Goal: Transaction & Acquisition: Purchase product/service

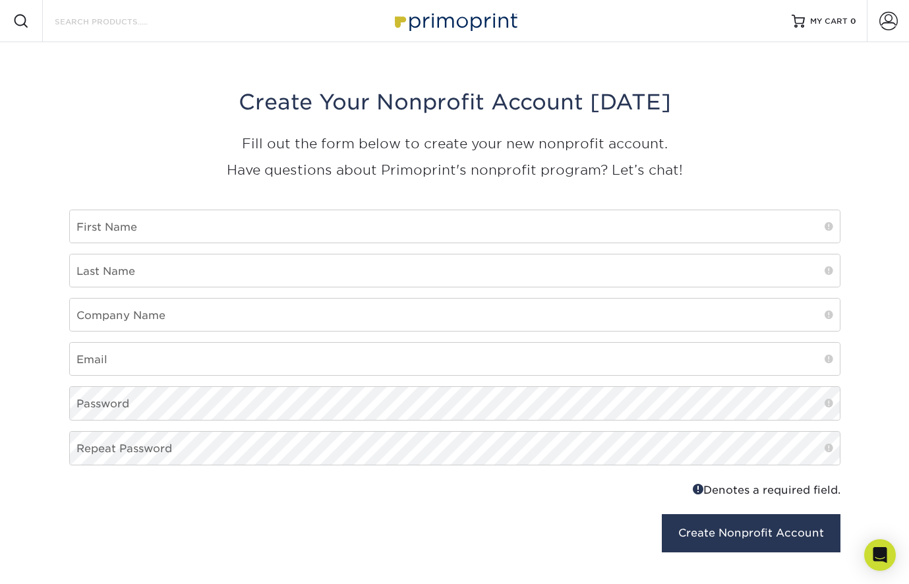
click at [95, 23] on input "Search Products" at bounding box center [117, 21] width 128 height 16
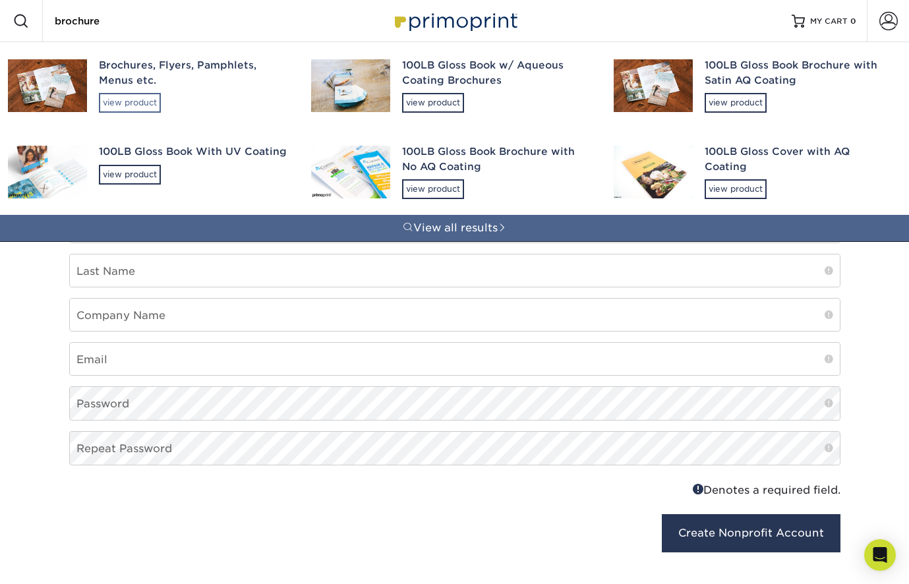
type input "brochure"
click at [135, 101] on div "view product" at bounding box center [130, 103] width 62 height 20
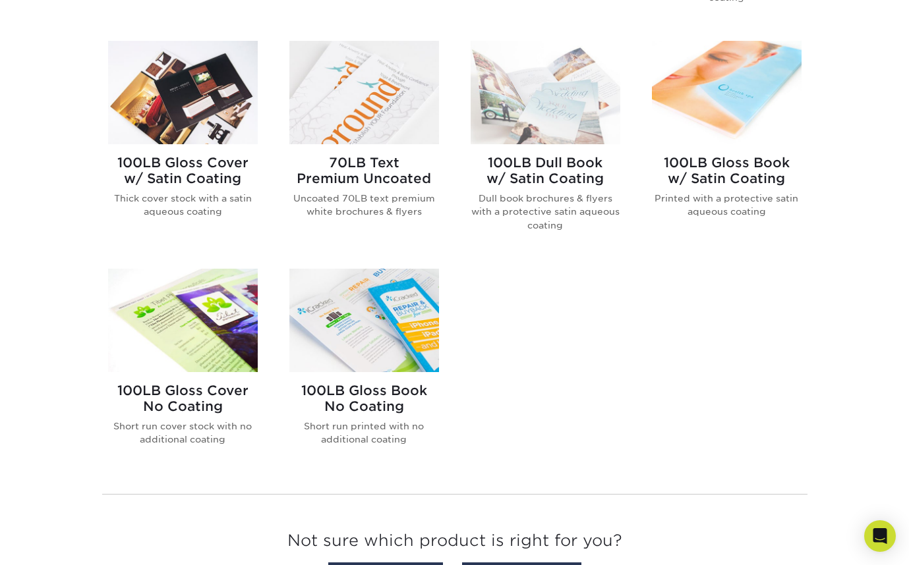
scroll to position [945, 0]
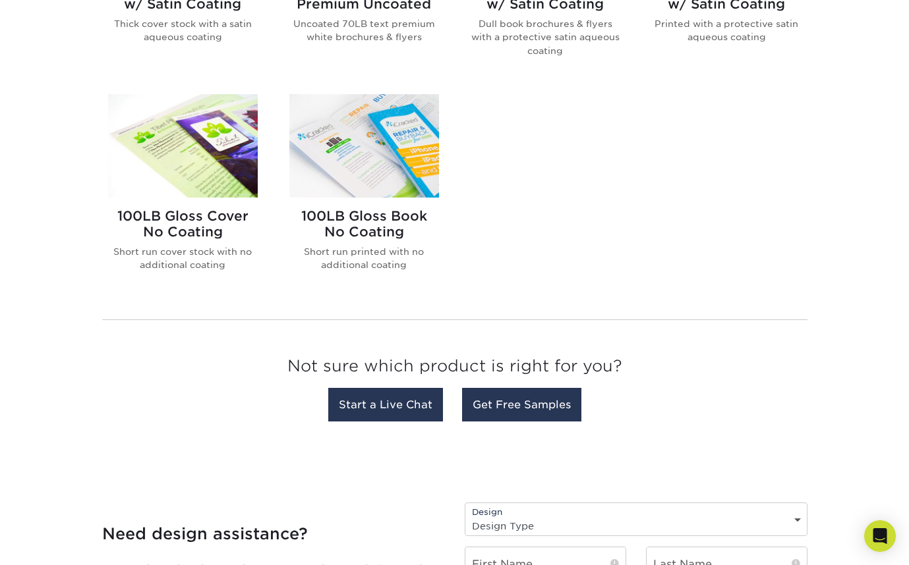
click at [361, 177] on img at bounding box center [364, 145] width 150 height 103
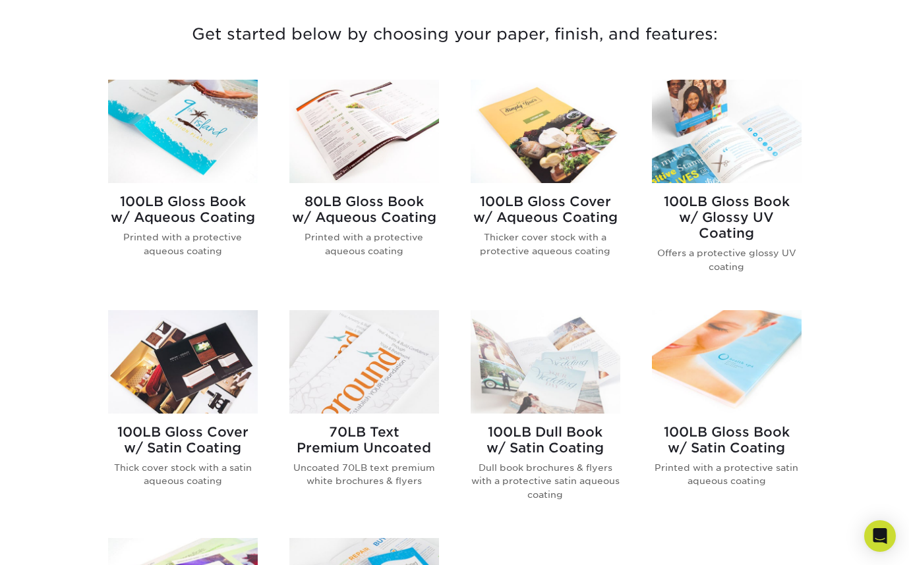
scroll to position [505, 0]
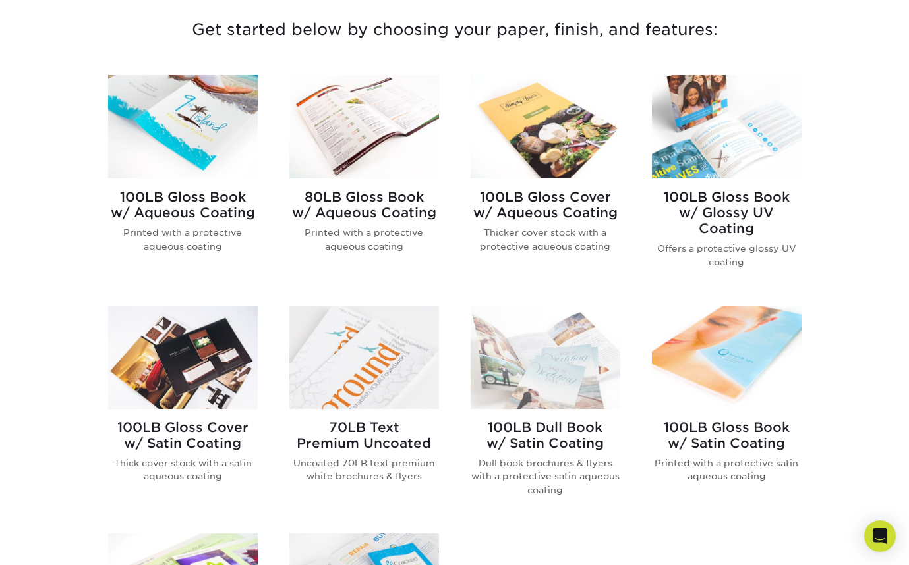
click at [712, 137] on img at bounding box center [727, 126] width 150 height 103
click at [553, 154] on img at bounding box center [546, 126] width 150 height 103
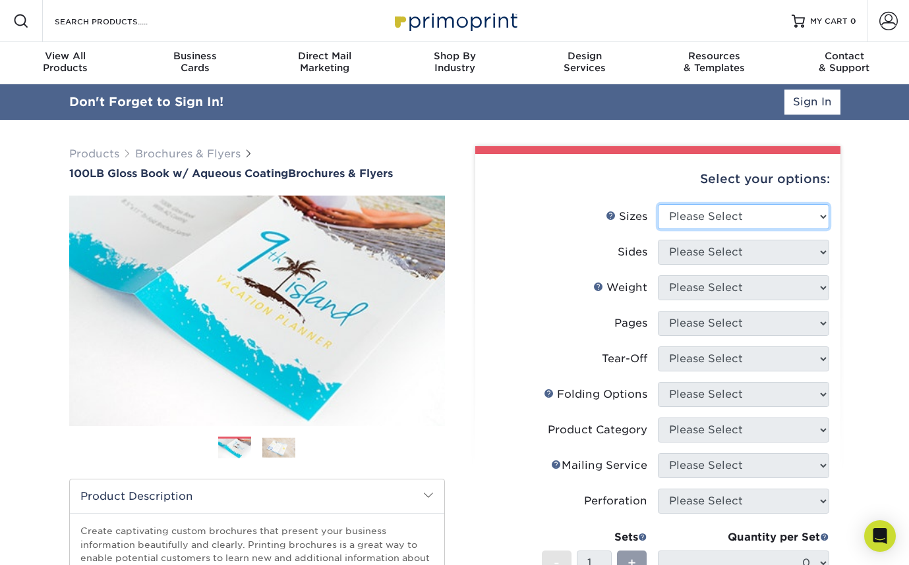
select select "8.50x11.00"
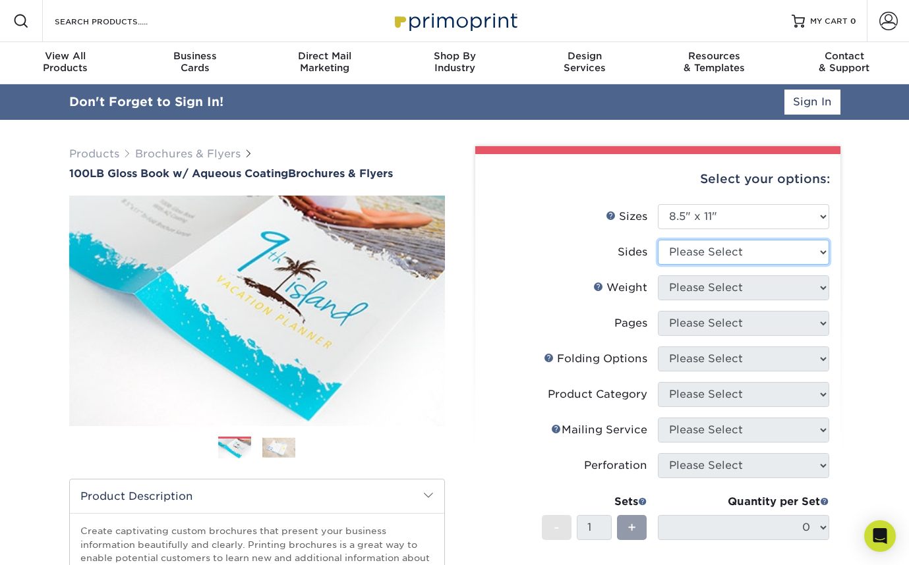
select select "32d3c223-f82c-492b-b915-ba065a00862f"
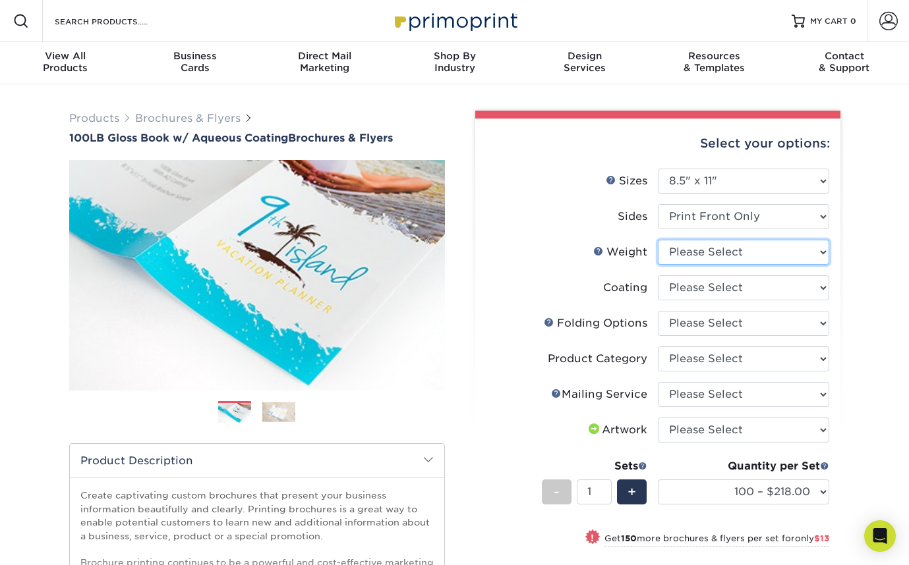
select select "100LB"
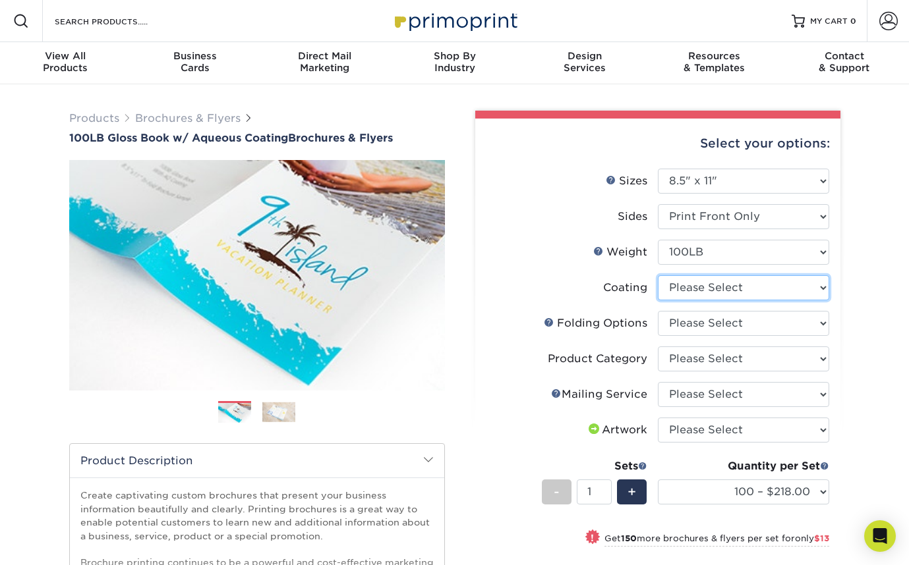
select select "d41dab50-ff65-4f4f-bb17-2afe4d36ae33"
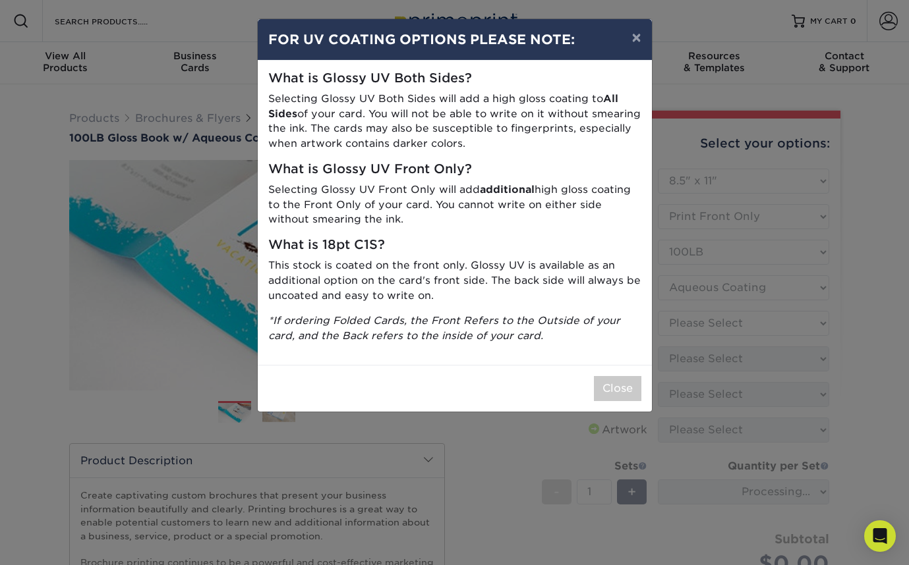
click at [606, 397] on div "Close" at bounding box center [455, 388] width 394 height 47
click at [629, 376] on button "Close" at bounding box center [617, 388] width 47 height 25
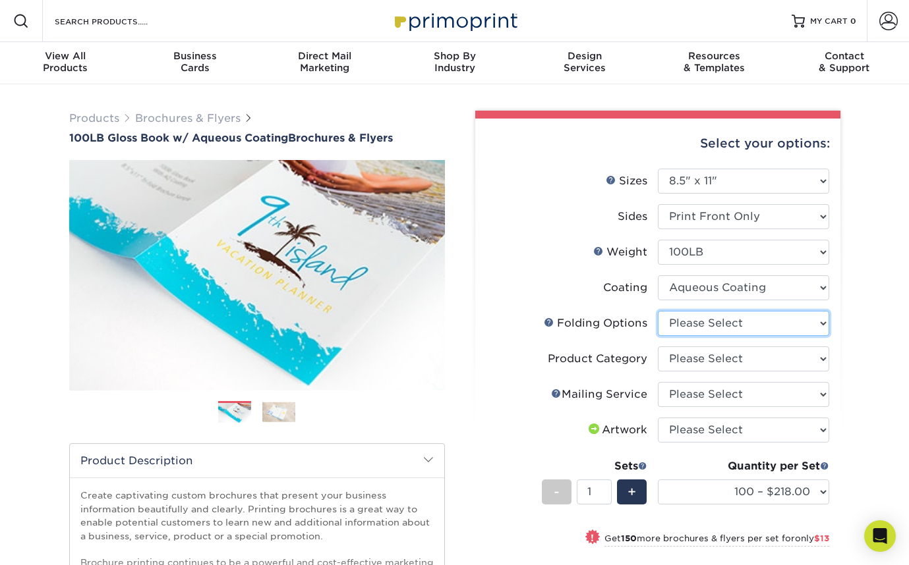
select select "9b1d5825-34d1-4721-9874-ed79abb003d7"
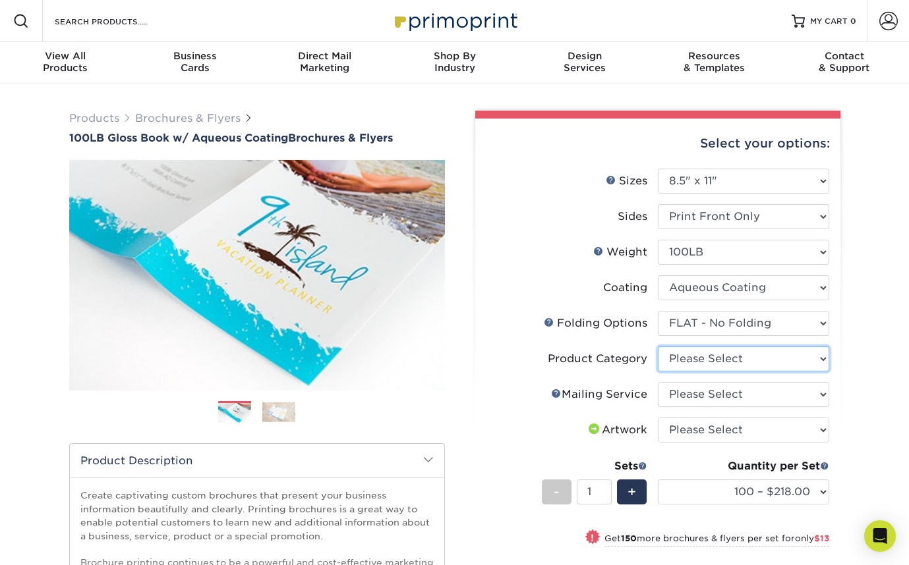
select select "1a668080-6b7c-4174-b399-2c3833b27ef4"
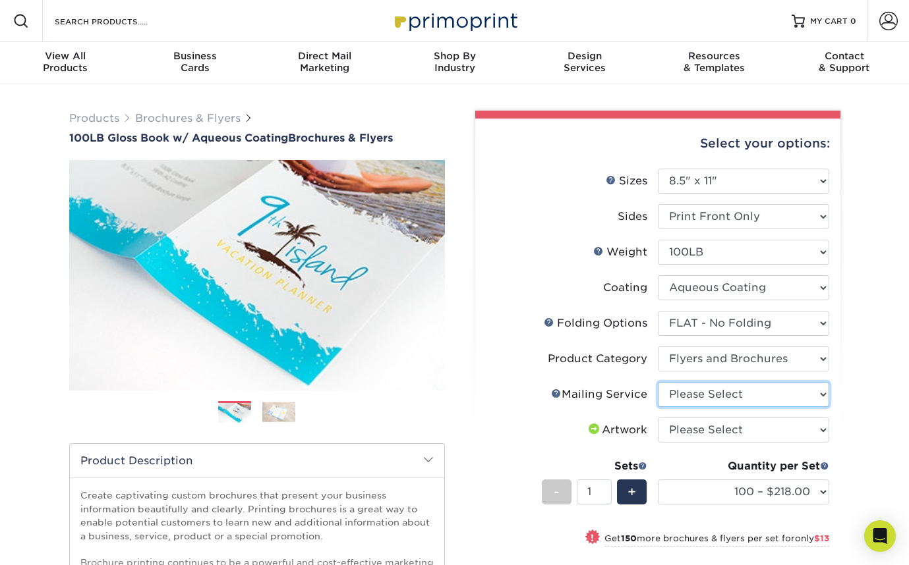
select select "3e5e9bdd-d78a-4c28-a41d-fe1407925ca6"
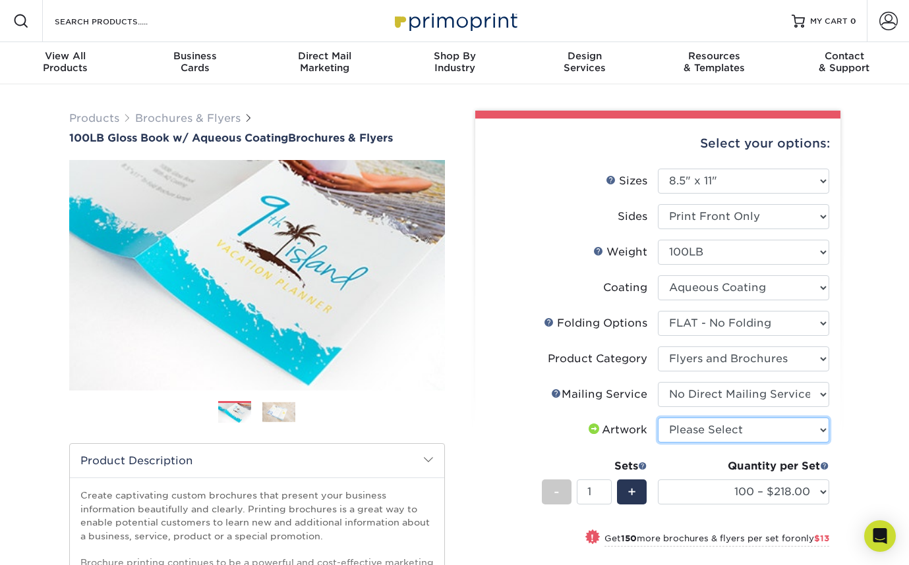
select select "upload"
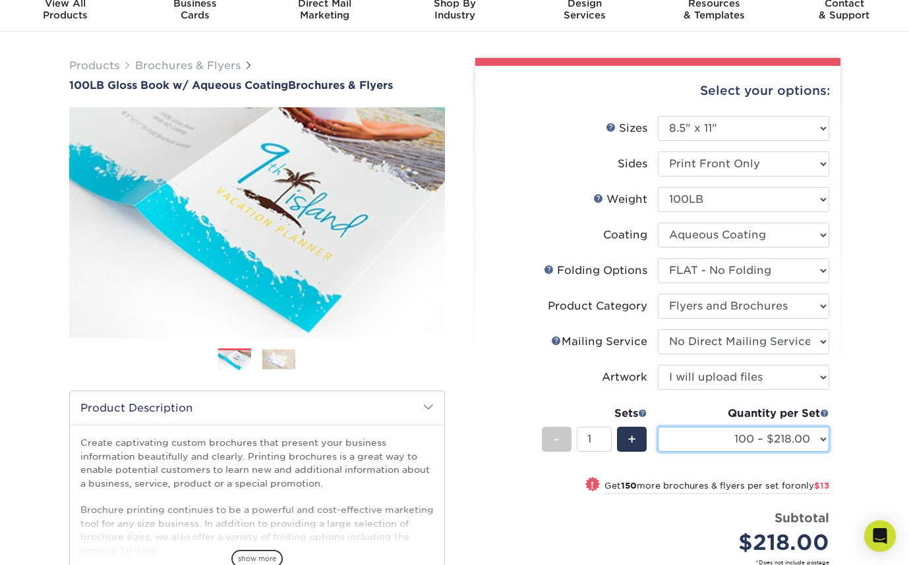
select select "50000 – $5217.00"
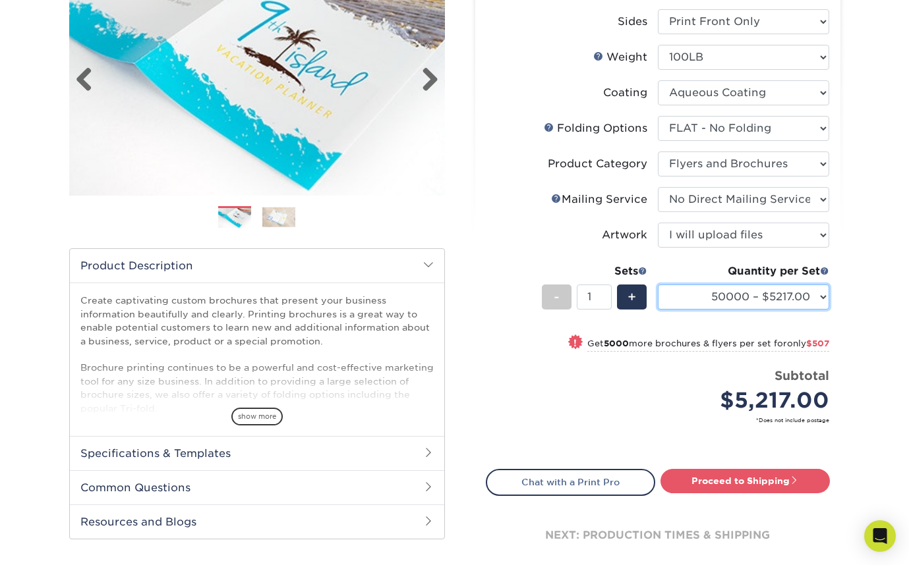
scroll to position [196, 0]
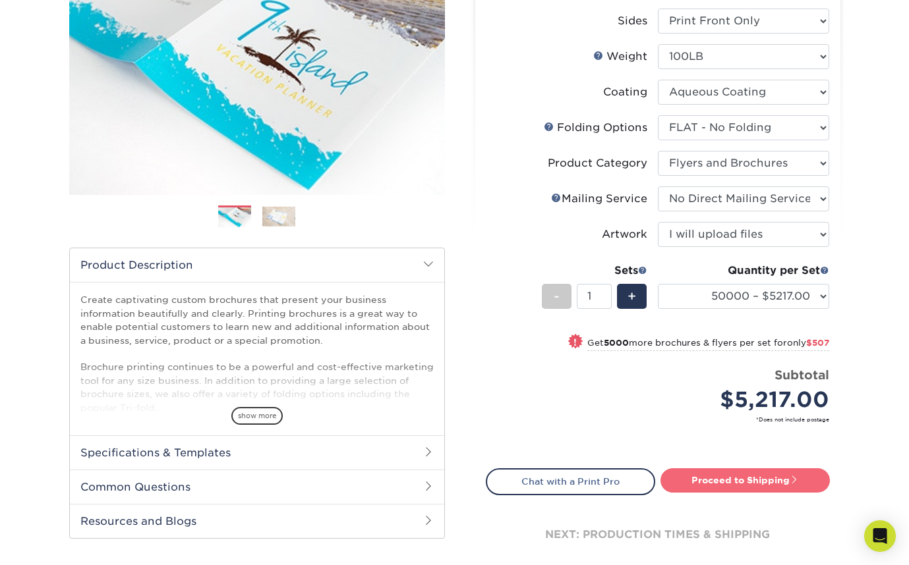
click at [739, 482] on link "Proceed to Shipping" at bounding box center [744, 481] width 169 height 24
type input "Set 1"
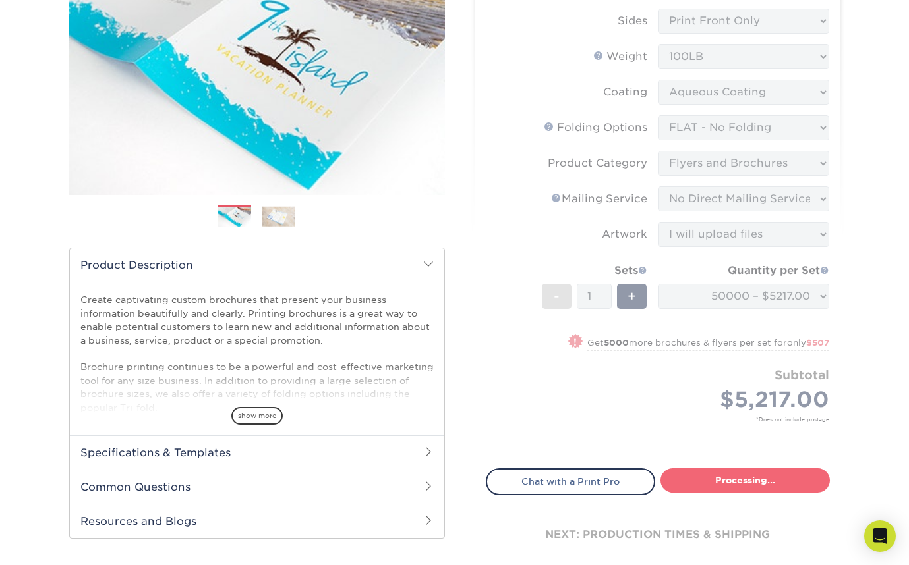
select select "de1f69a6-d096-4bbc-8ece-30a811482074"
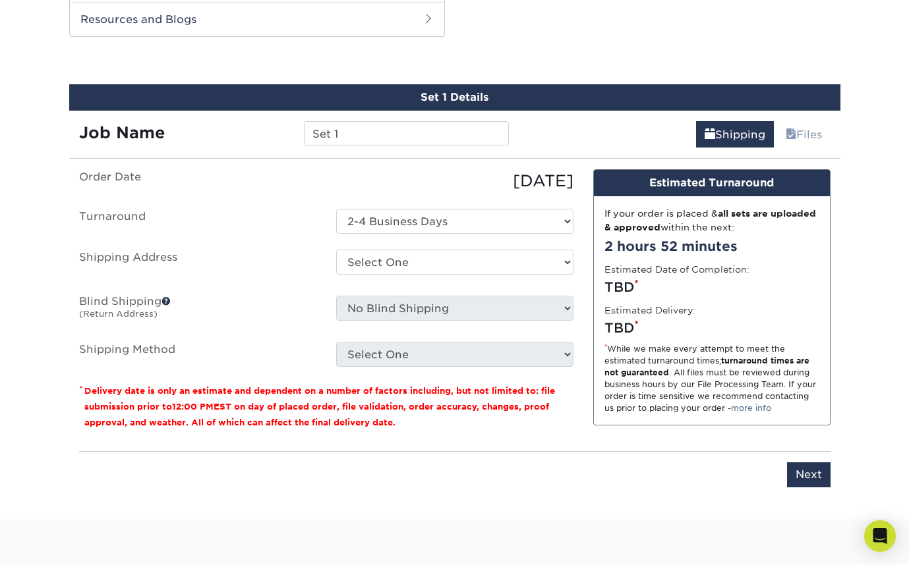
scroll to position [699, 0]
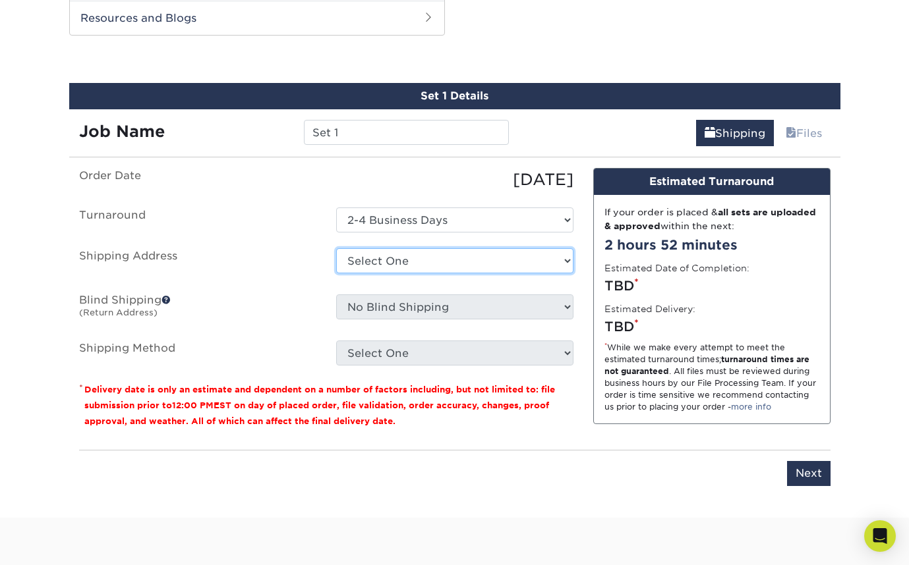
select select "newaddress"
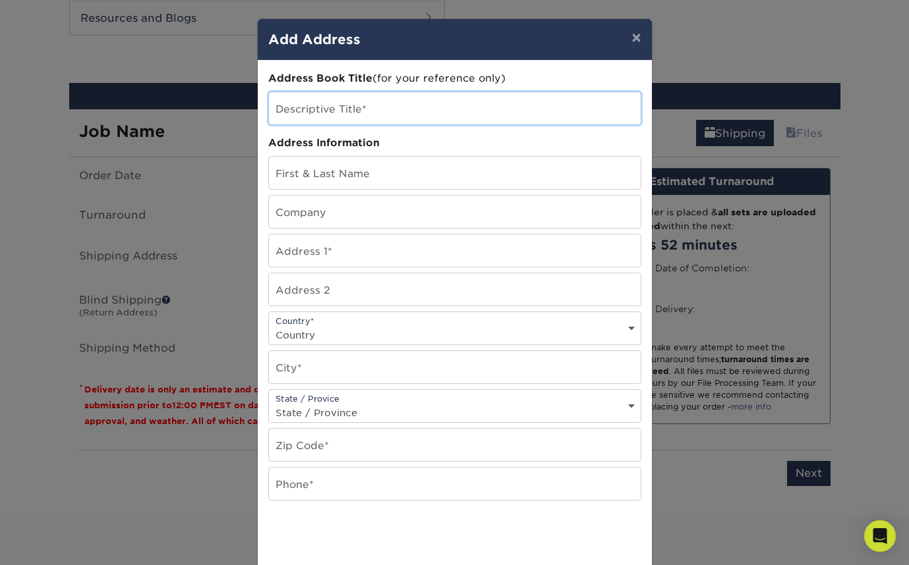
click at [316, 109] on input "text" at bounding box center [455, 108] width 372 height 32
type input "[US_STATE]"
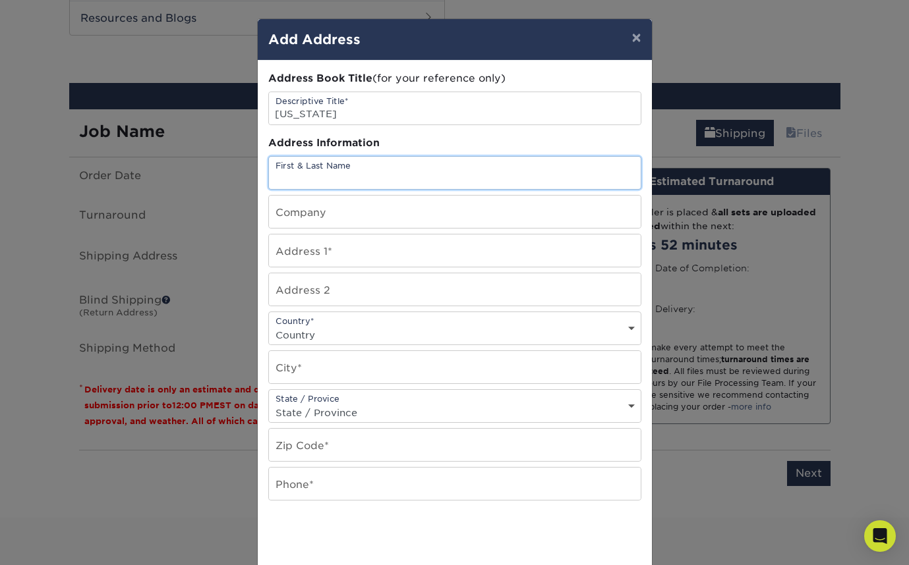
paste input "Oren Hayes Calvary Chapel Kaneohe 47-525 Kamehameha Hwy Kaneohe, HI 96744"
drag, startPoint x: 388, startPoint y: 179, endPoint x: 623, endPoint y: 182, distance: 234.6
click at [623, 182] on input "Oren Hayes Calvary Chapel Kaneohe 47-525 Kamehameha Hwy Kaneohe, HI 96744" at bounding box center [455, 173] width 372 height 32
type input "Oren Hayes Calvary Chapel Kaneohe"
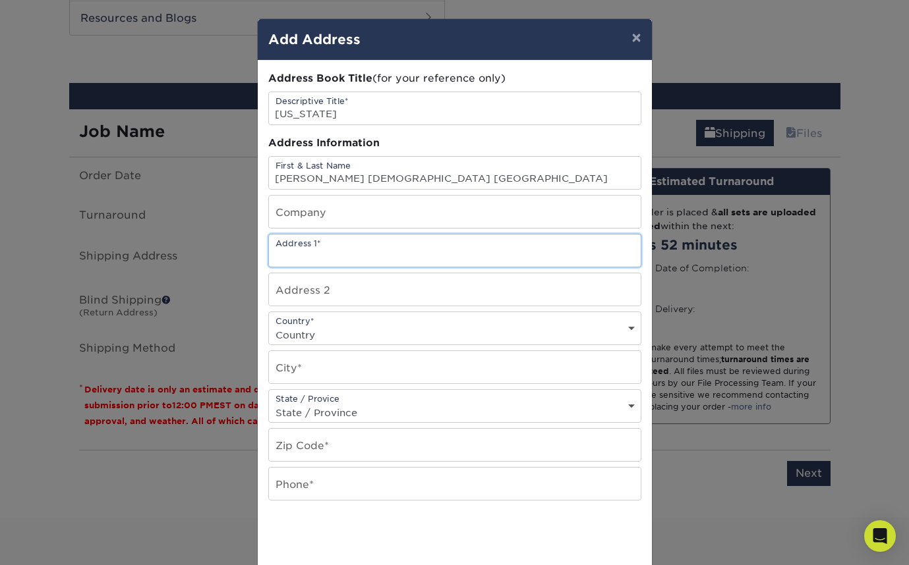
paste input "47-525 Kamehameha Hwy Kaneohe, HI 96744"
type input "47-525 Kamehameha Hwy Kaneohe, HI 96744"
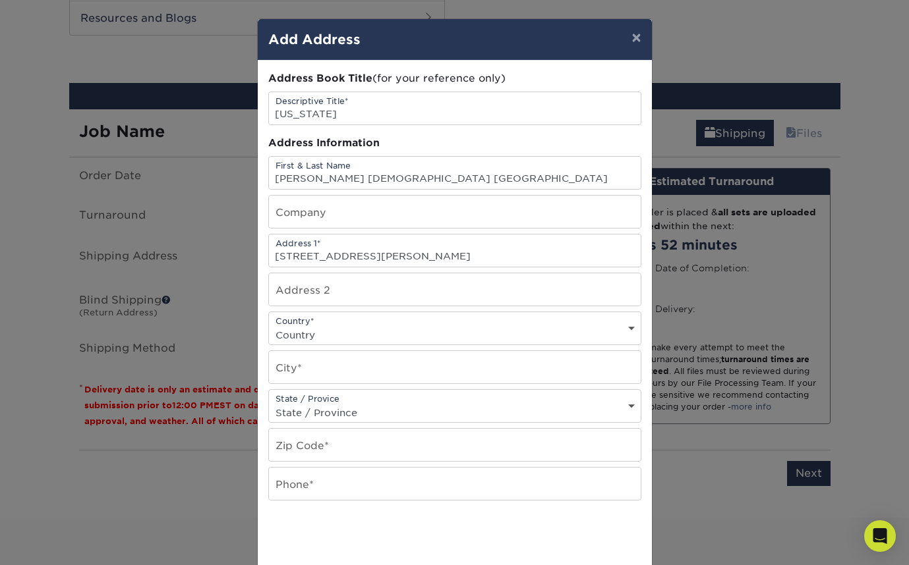
click at [307, 324] on div "Country* Country United States Canada ----------------------------- Afghanistan…" at bounding box center [454, 329] width 373 height 34
select select "US"
type input "Kaneohe"
select select "HI"
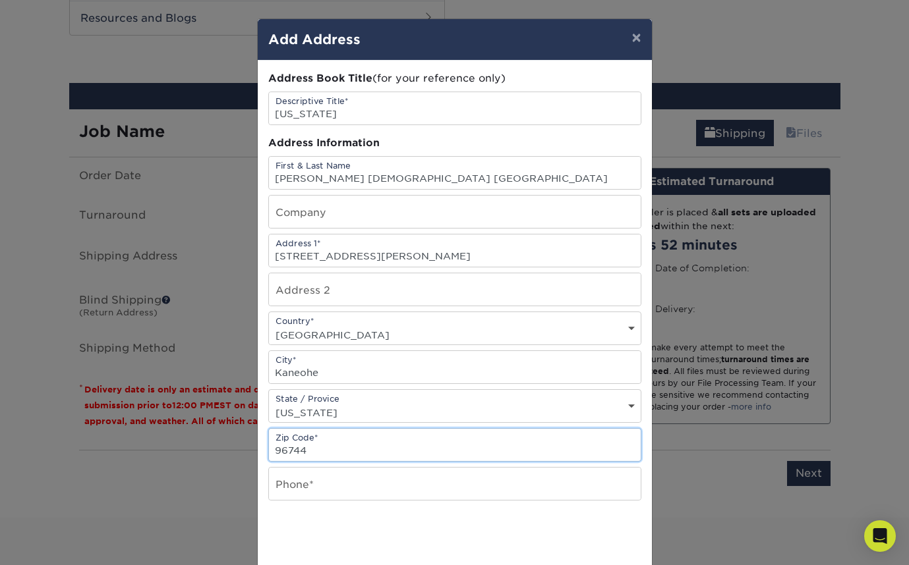
type input "96744"
type input "n/a"
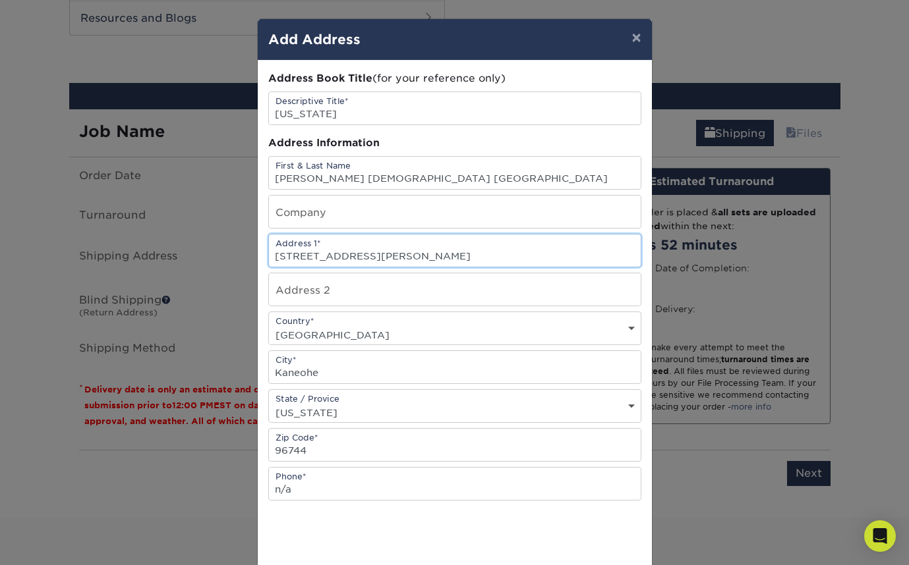
drag, startPoint x: 409, startPoint y: 258, endPoint x: 573, endPoint y: 264, distance: 164.8
click at [573, 264] on input "47-525 Kamehameha Hwy Kaneohe, HI 96744" at bounding box center [455, 251] width 372 height 32
type input "[STREET_ADDRESS][PERSON_NAME]"
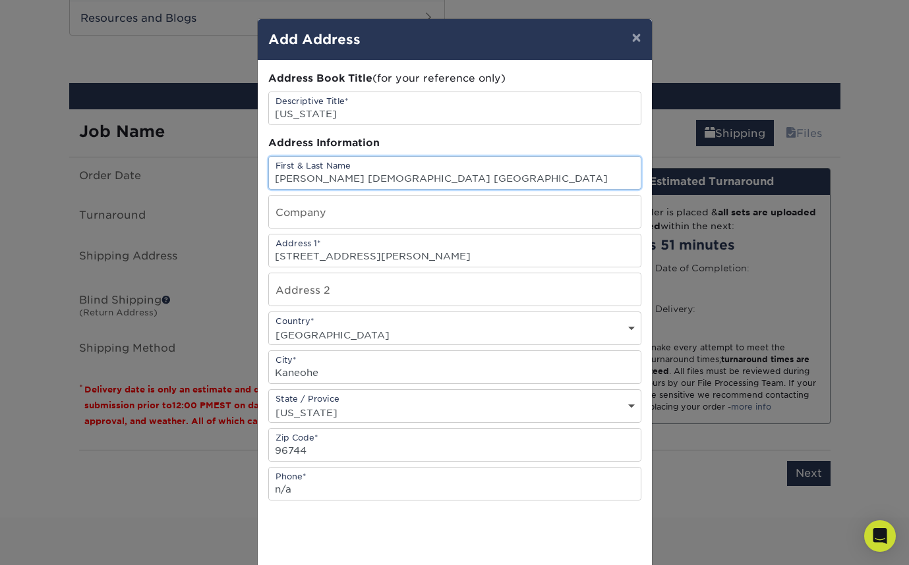
drag, startPoint x: 454, startPoint y: 179, endPoint x: 376, endPoint y: 181, distance: 78.4
click at [376, 181] on input "Oren Hayes Calvary Chapel Kaneohe" at bounding box center [455, 173] width 372 height 32
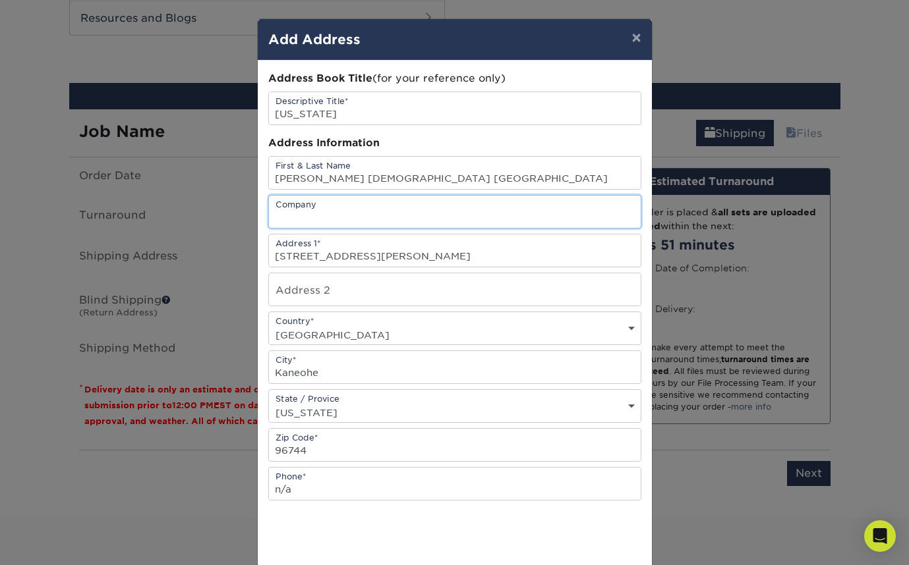
paste input "Chapel Kaneohe"
type input "Chapel Kaneohe"
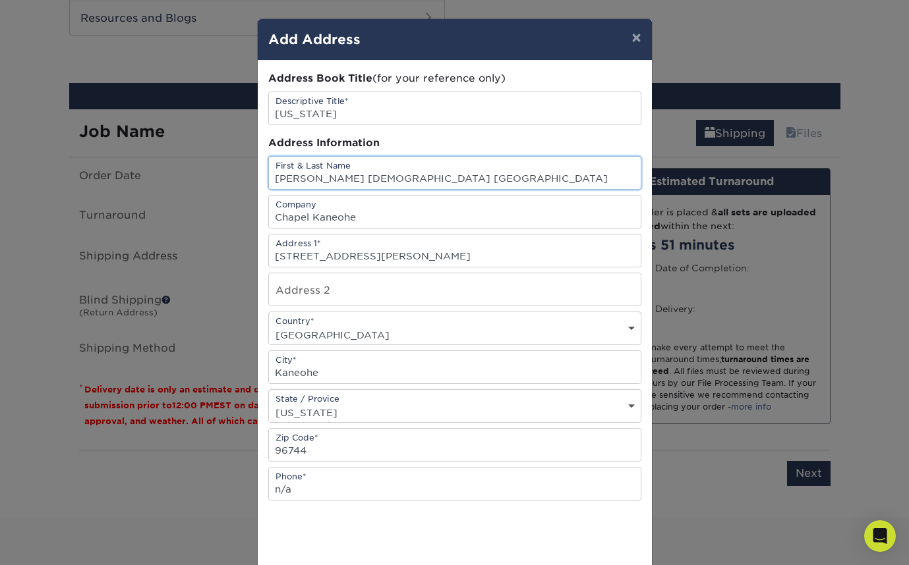
drag, startPoint x: 372, startPoint y: 179, endPoint x: 507, endPoint y: 177, distance: 135.1
click at [507, 177] on input "Oren Hayes Calvary Chapel Kaneohe" at bounding box center [455, 173] width 372 height 32
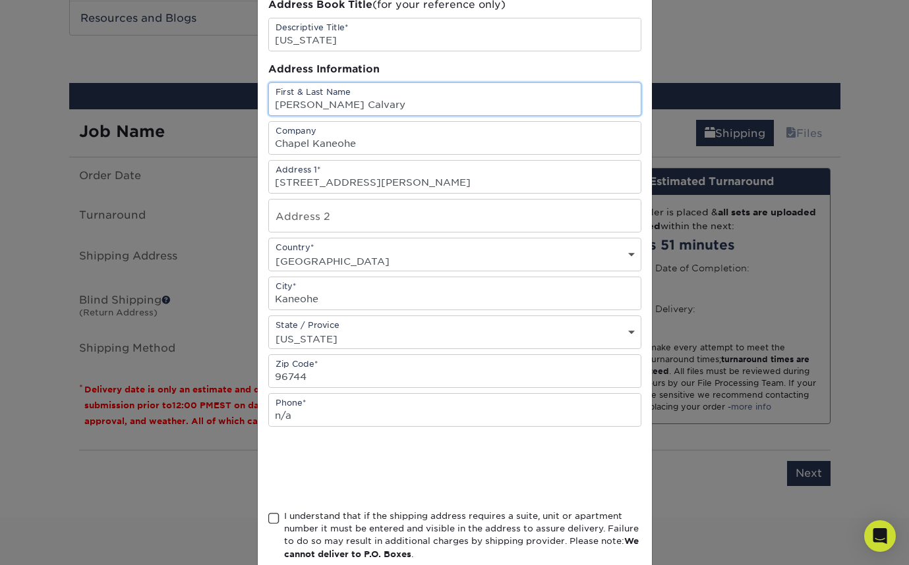
scroll to position [94, 0]
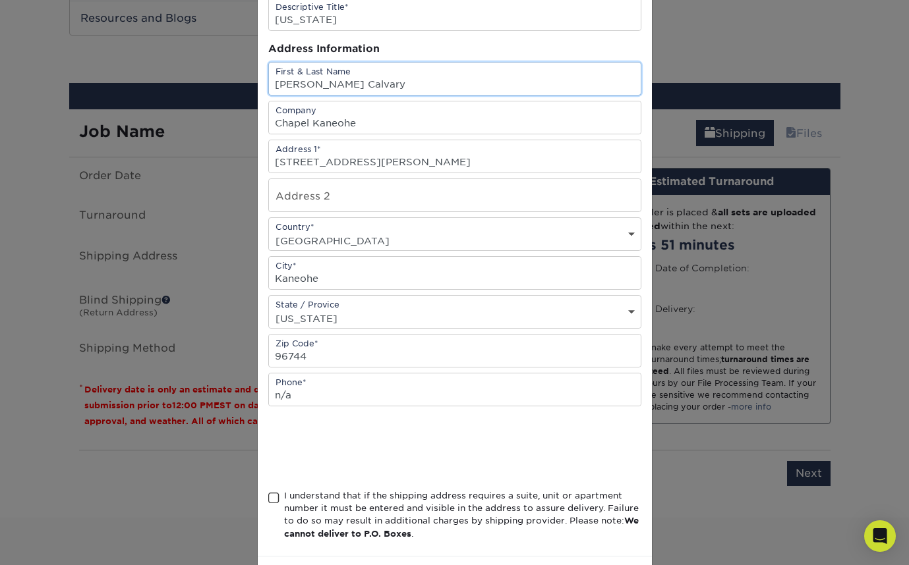
type input "Oren Hayes Calvary"
click at [275, 505] on span at bounding box center [273, 498] width 11 height 13
click at [0, 0] on input "I understand that if the shipping address requires a suite, unit or apartment n…" at bounding box center [0, 0] width 0 height 0
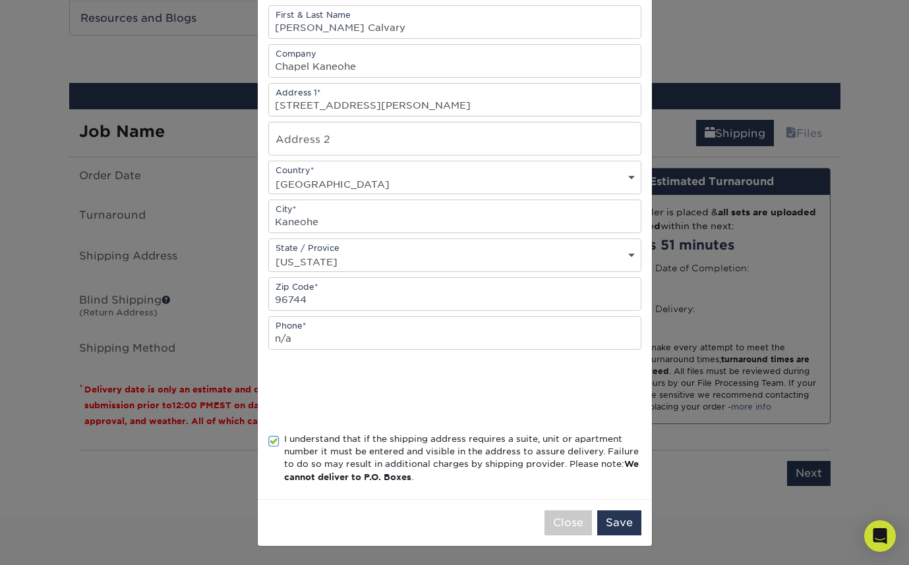
scroll to position [154, 0]
click at [622, 521] on button "Save" at bounding box center [619, 523] width 44 height 25
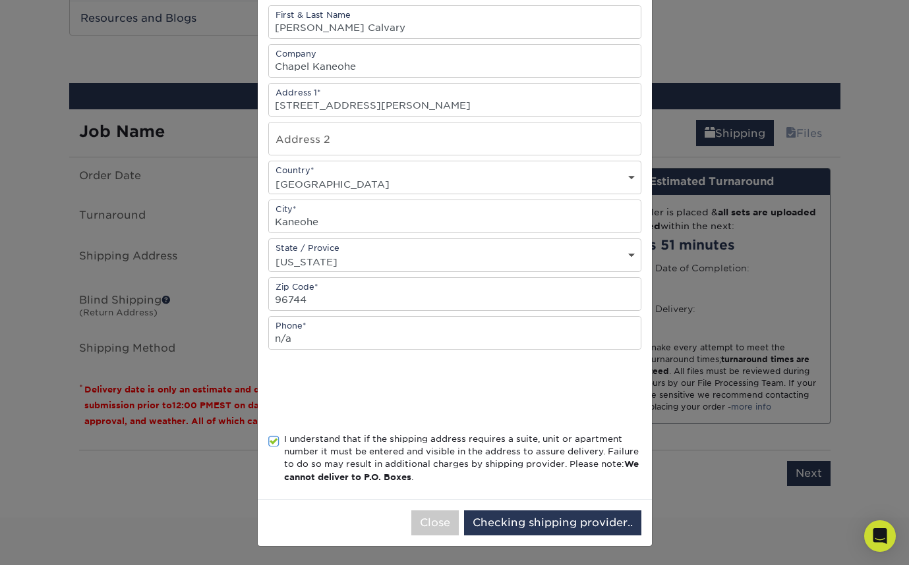
scroll to position [0, 0]
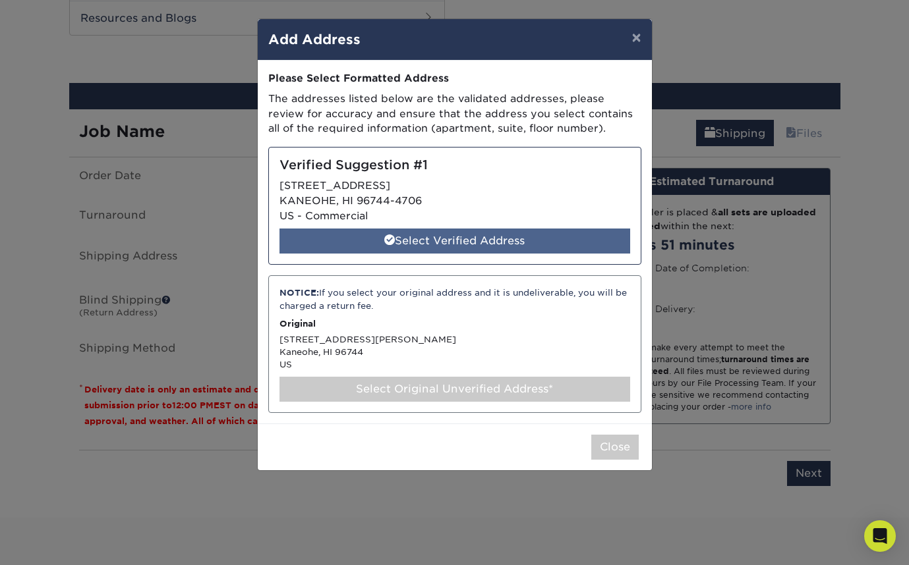
click at [478, 236] on div "Select Verified Address" at bounding box center [454, 241] width 351 height 25
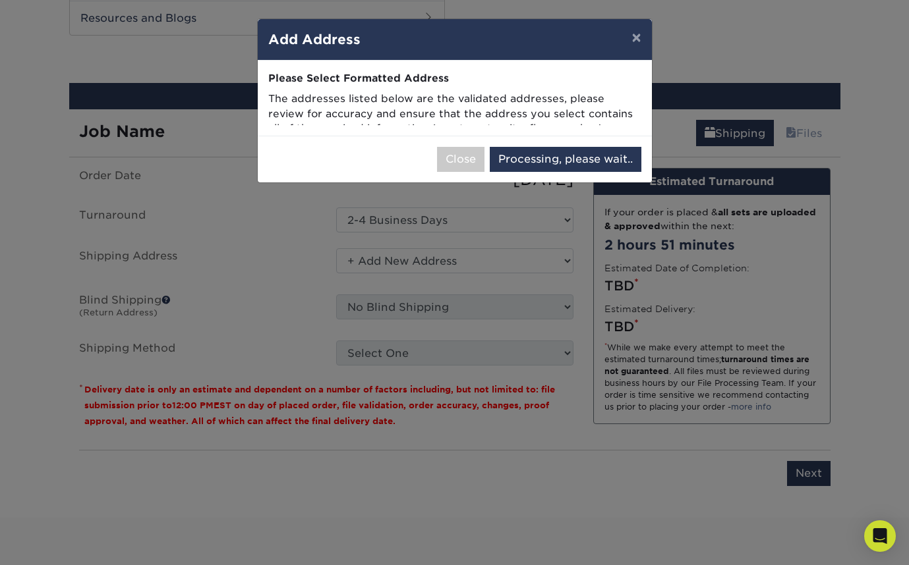
select select "285062"
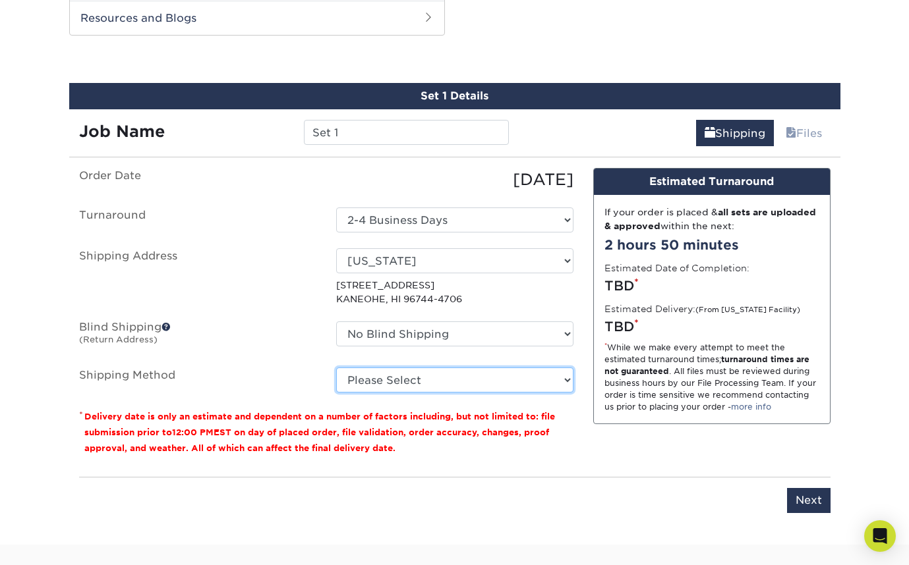
select select "03"
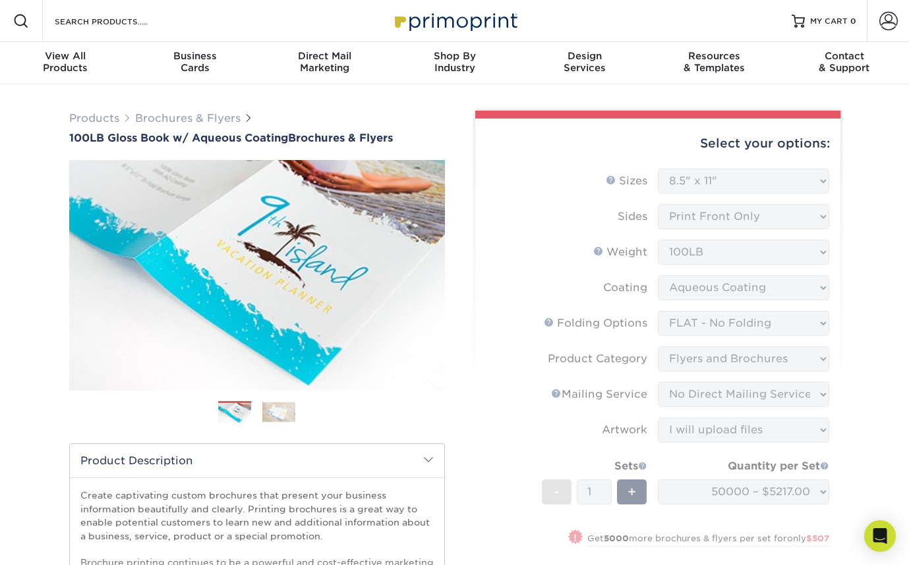
scroll to position [135, 0]
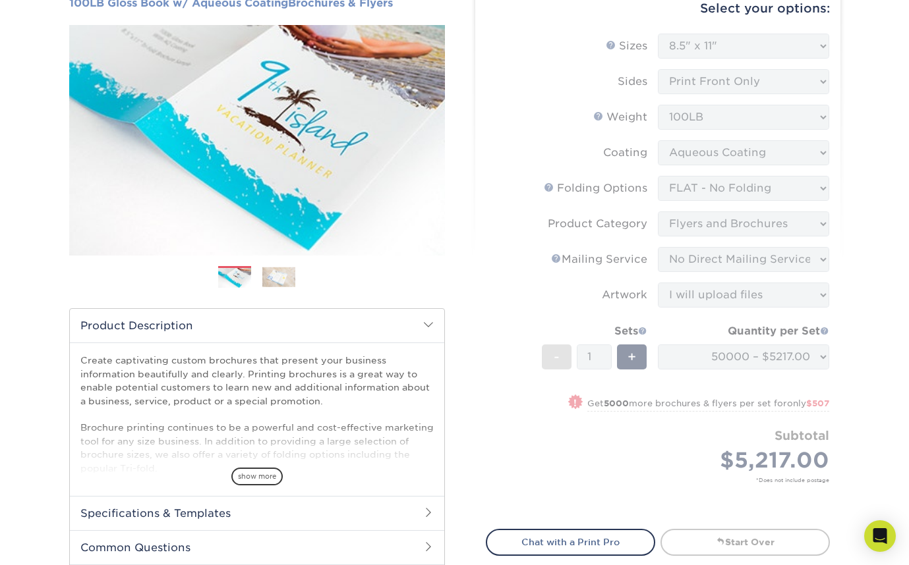
drag, startPoint x: 431, startPoint y: 374, endPoint x: 358, endPoint y: 5, distance: 376.7
click at [119, 24] on div "Products Brochures & Flyers 100LB Gloss Book w/ Aqueous Coating Brochures & Fly…" at bounding box center [454, 529] width 909 height 1160
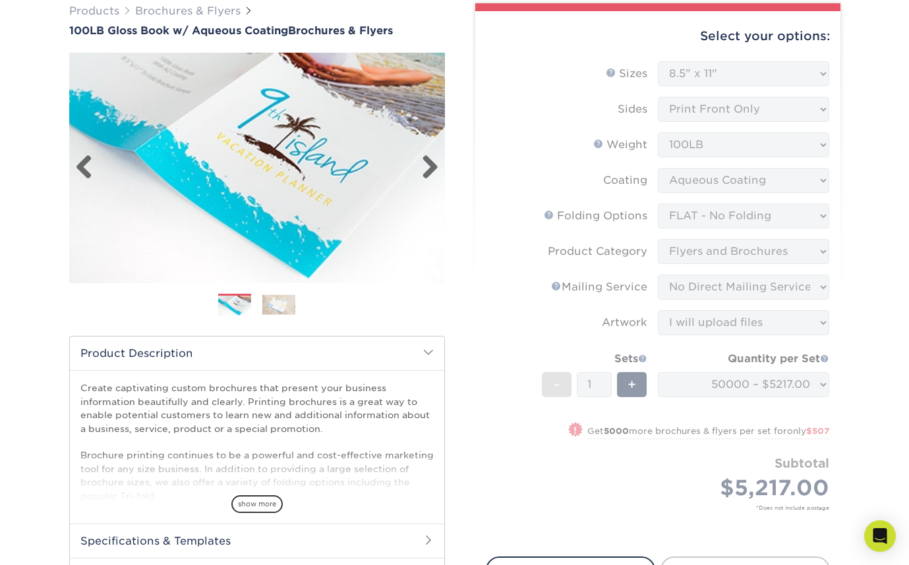
scroll to position [104, 0]
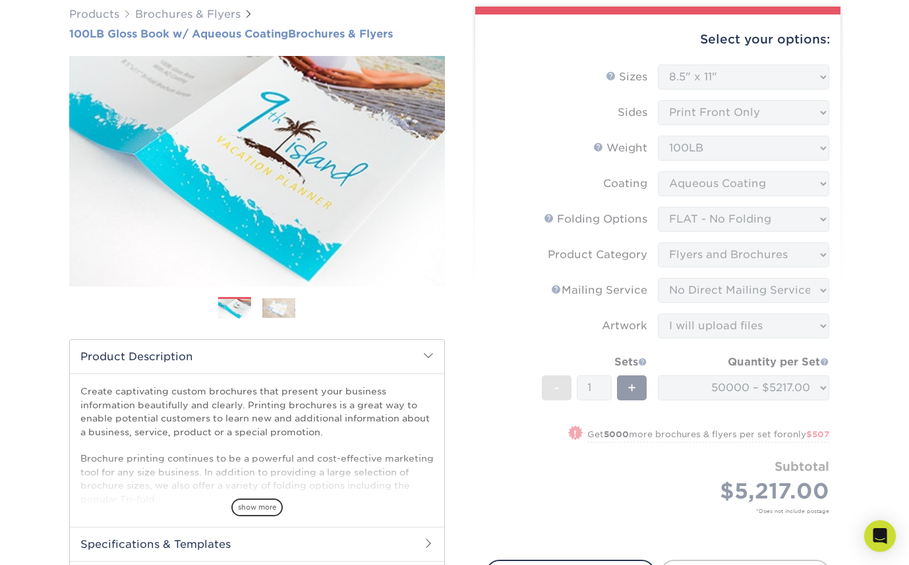
drag, startPoint x: 409, startPoint y: 30, endPoint x: 380, endPoint y: 30, distance: 29.0
drag, startPoint x: 424, startPoint y: 35, endPoint x: 138, endPoint y: 0, distance: 287.5
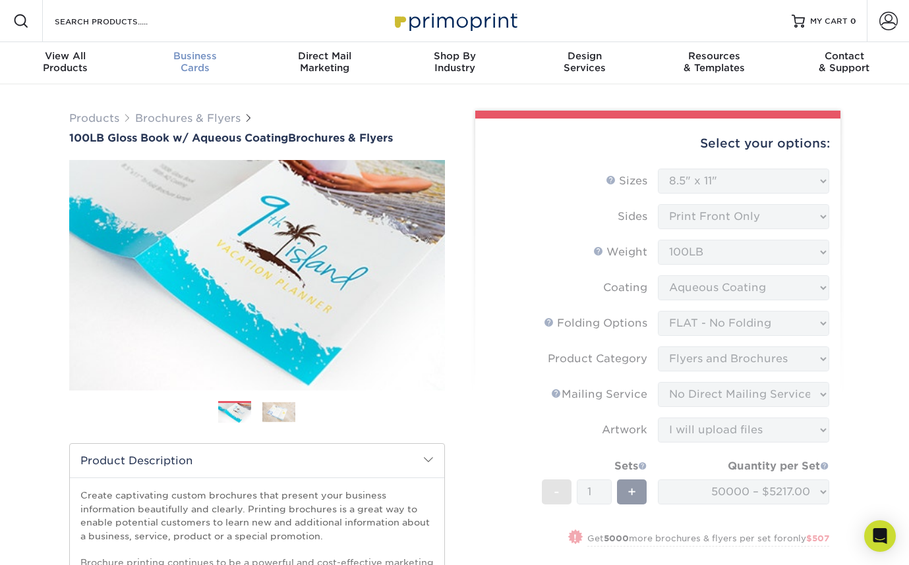
scroll to position [0, 0]
click at [100, 24] on input "Search Products" at bounding box center [117, 21] width 128 height 16
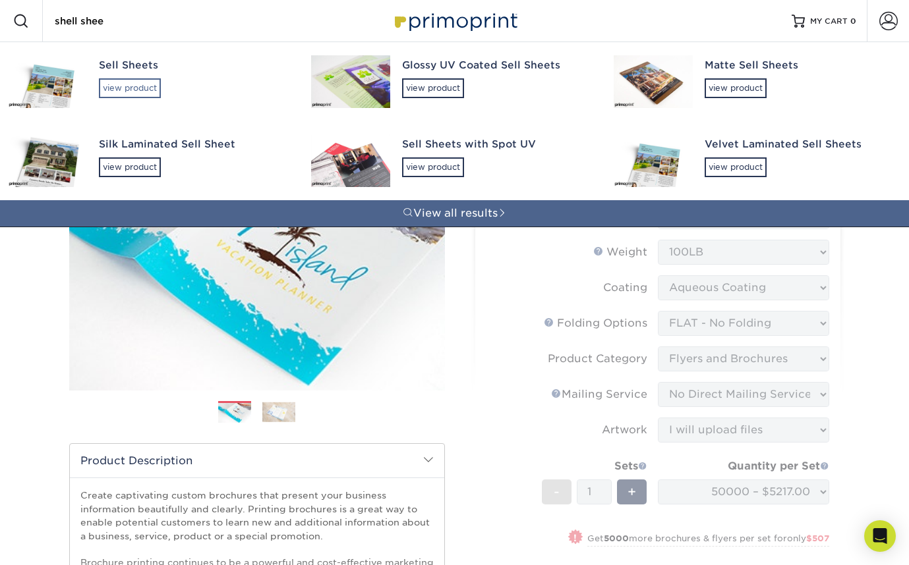
type input "shell shee"
click at [125, 85] on div "view product" at bounding box center [130, 88] width 62 height 20
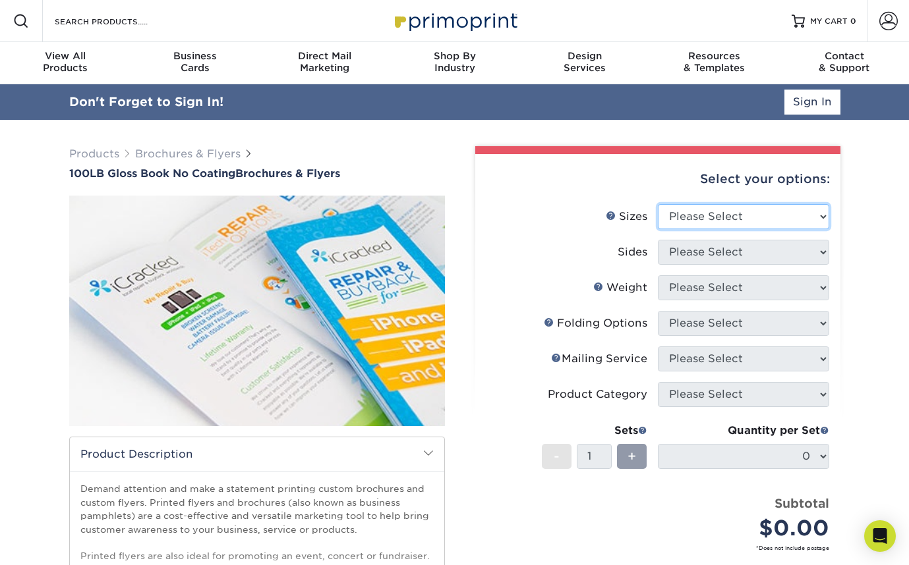
select select "8.50x11.00"
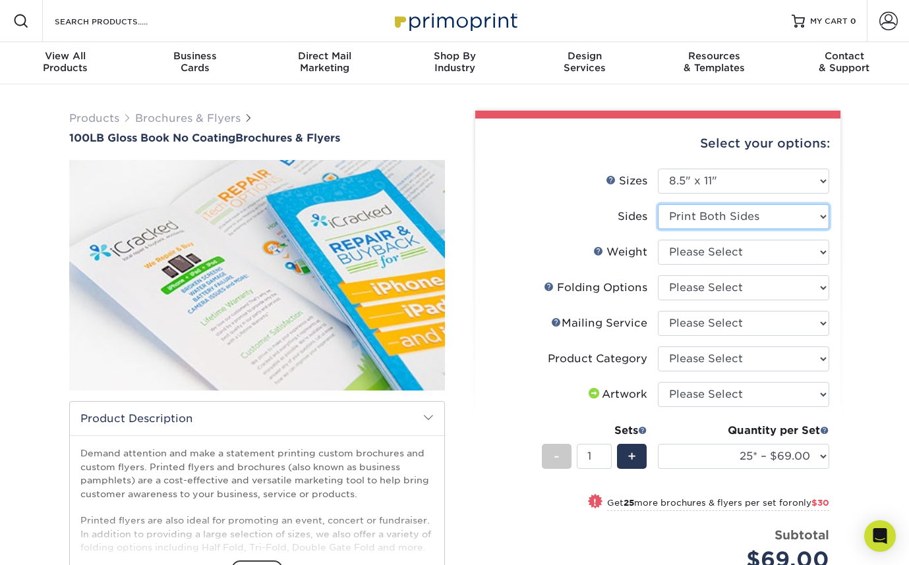
select select "32d3c223-f82c-492b-b915-ba065a00862f"
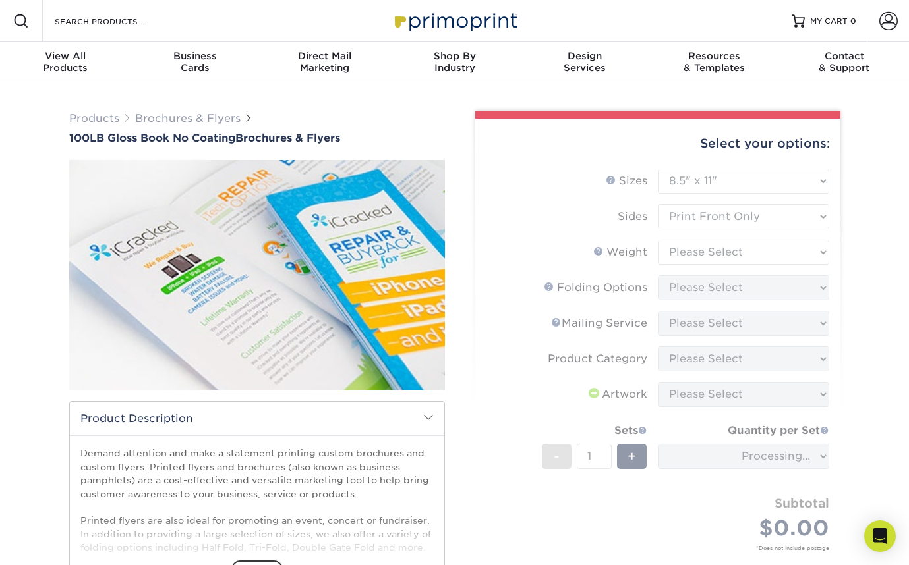
click at [724, 249] on form "Sizes Help Sizes Please Select 3.67" x 8.5" 4" x 6" 4" x 8.5" 4" x 9" 4" x 10" …" at bounding box center [658, 375] width 344 height 413
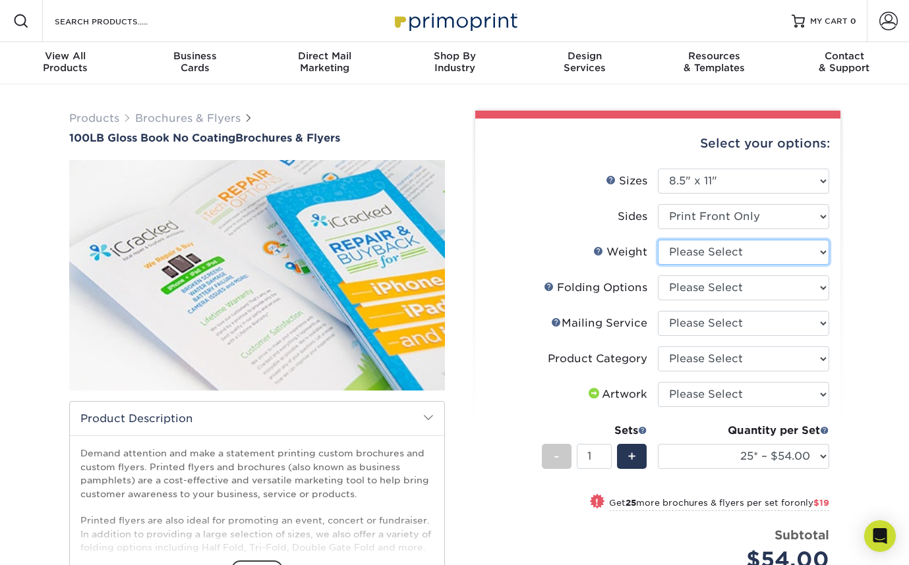
click at [795, 248] on select "Please Select 100LB" at bounding box center [743, 252] width 171 height 25
select select "100LB"
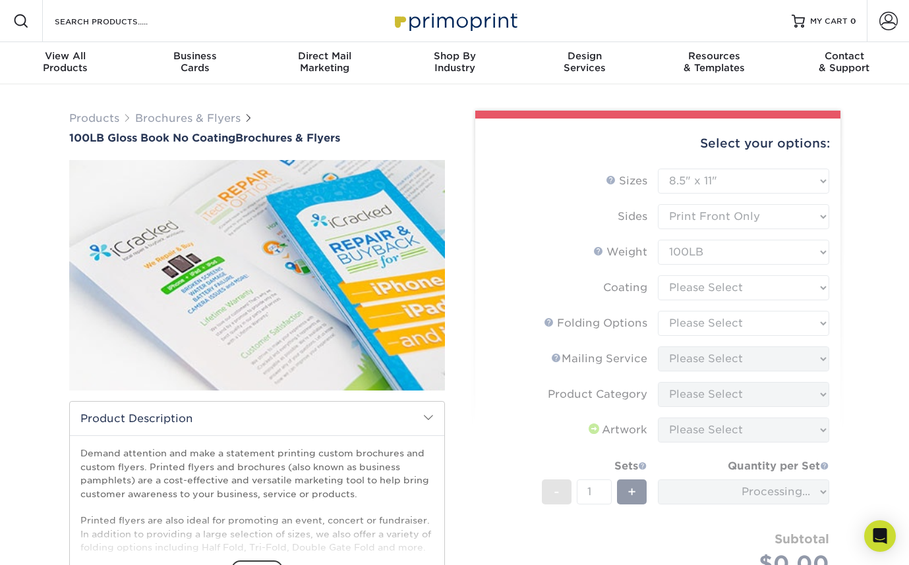
click at [755, 289] on form "Sizes Help Sizes Please Select 3.67" x 8.5" 4" x 6" 4" x 8.5" 4" x 9" 4" x 10" …" at bounding box center [658, 393] width 344 height 449
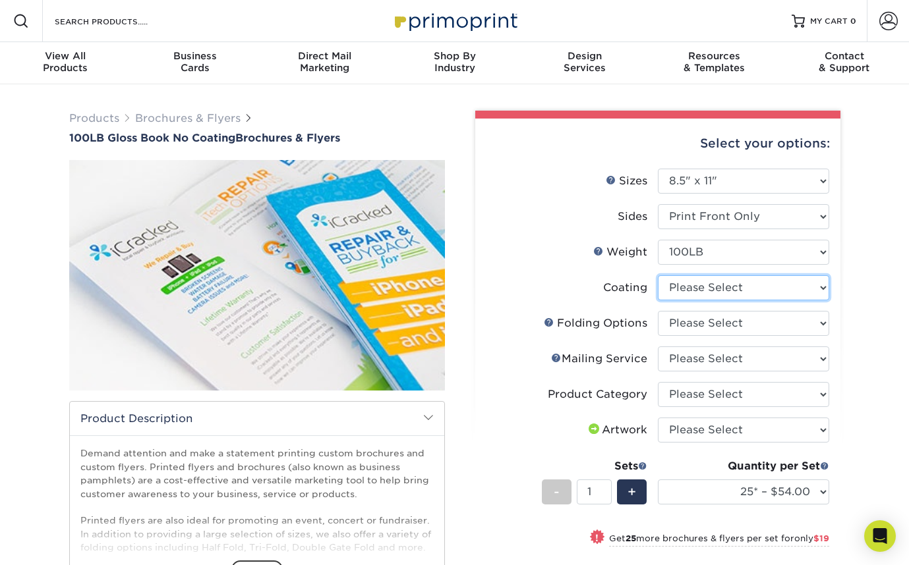
select select "3e7618de-abca-4bda-9f97-8b9129e913d8"
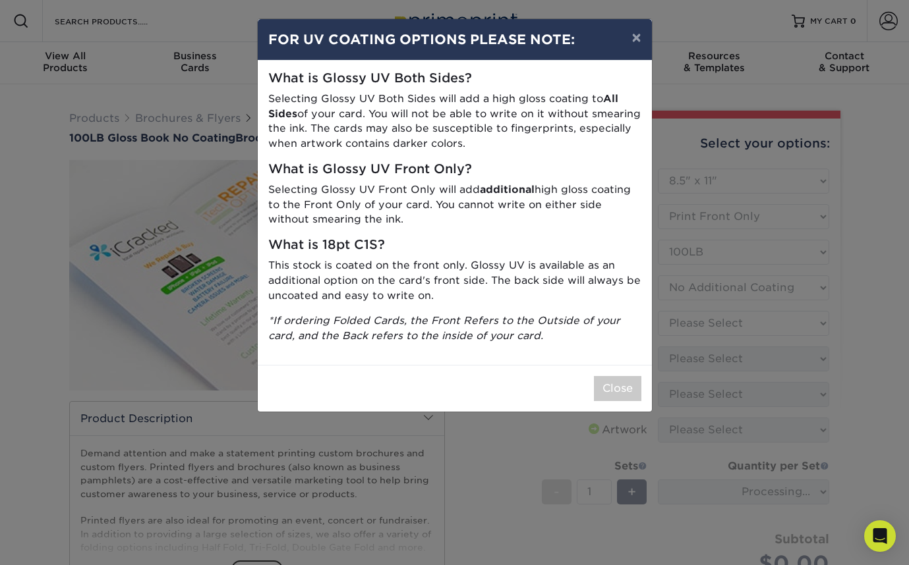
click at [615, 385] on button "Close" at bounding box center [617, 388] width 47 height 25
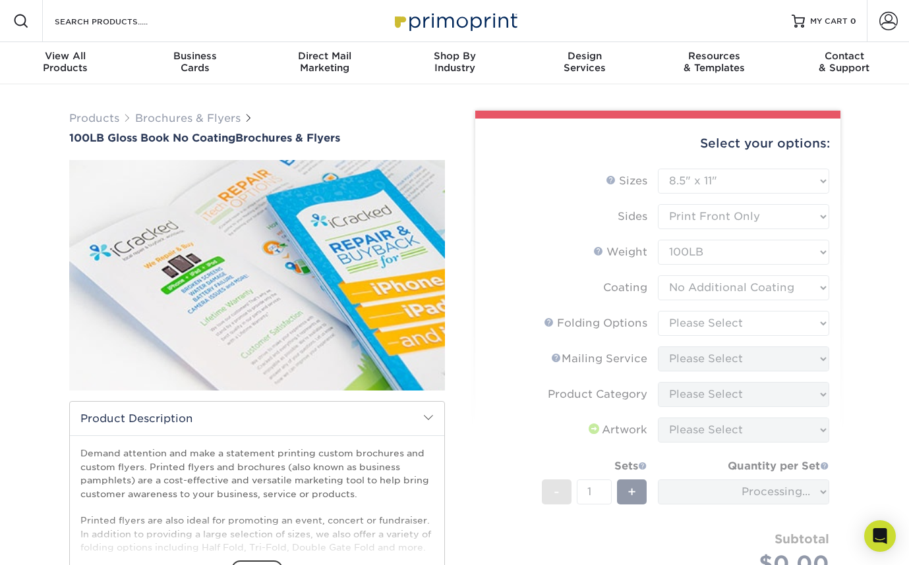
click at [823, 324] on form "Sizes Help Sizes Please Select 3.67" x 8.5" 4" x 6" 4" x 8.5" 4" x 9" 4" x 10" …" at bounding box center [658, 393] width 344 height 449
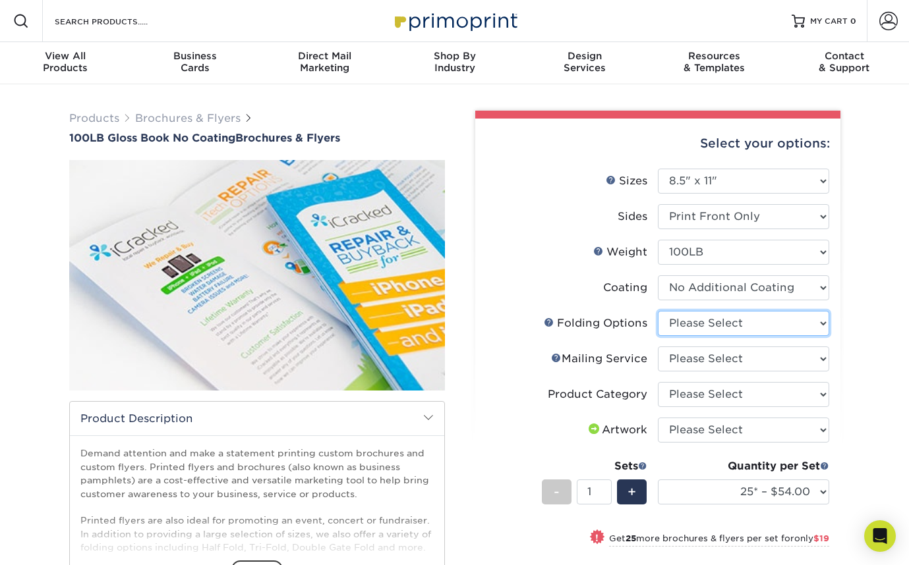
select select "9b1d5825-34d1-4721-9874-ed79abb003d7"
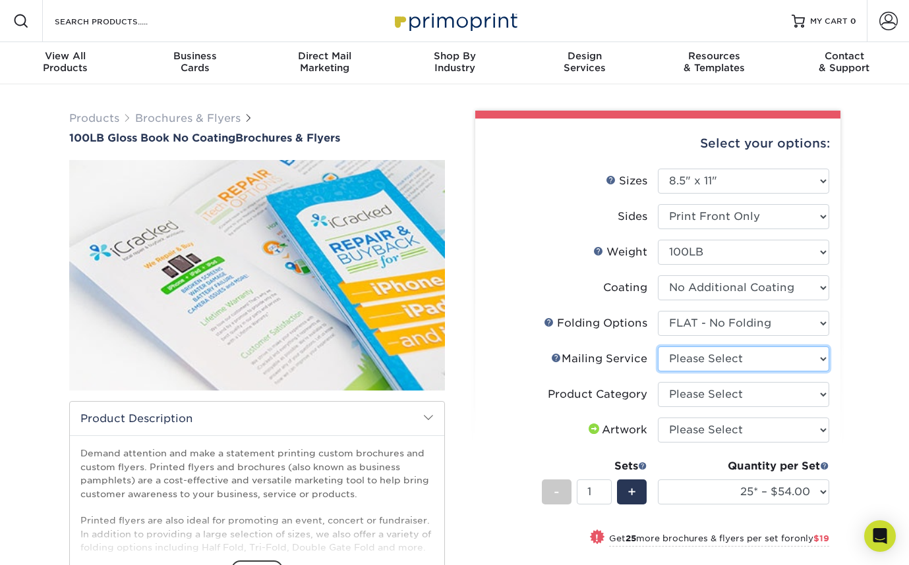
select select "3e5e9bdd-d78a-4c28-a41d-fe1407925ca6"
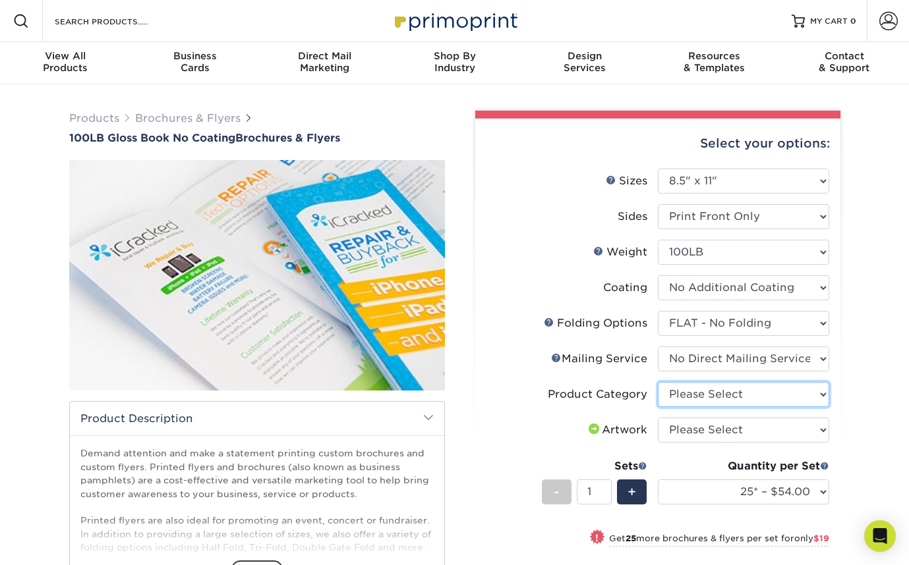
select select "1a668080-6b7c-4174-b399-2c3833b27ef4"
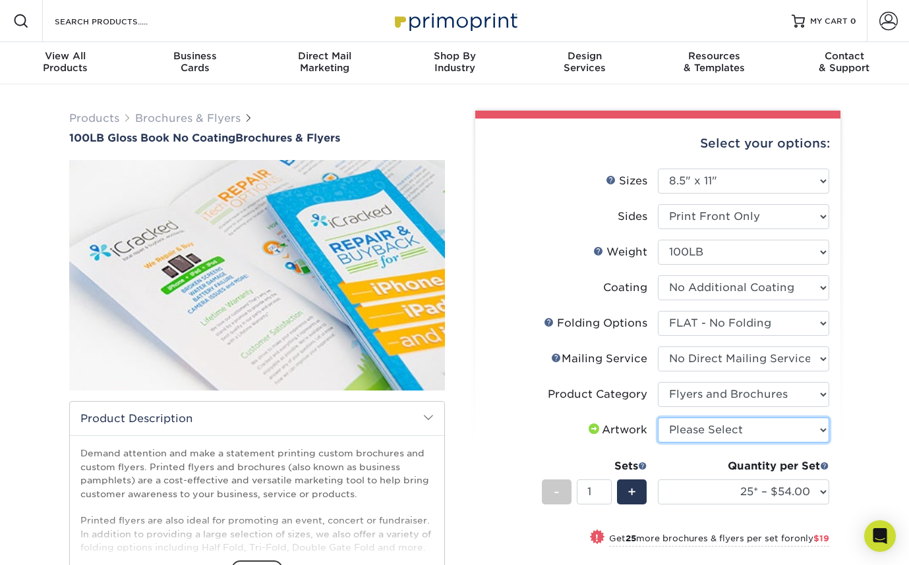
select select "upload"
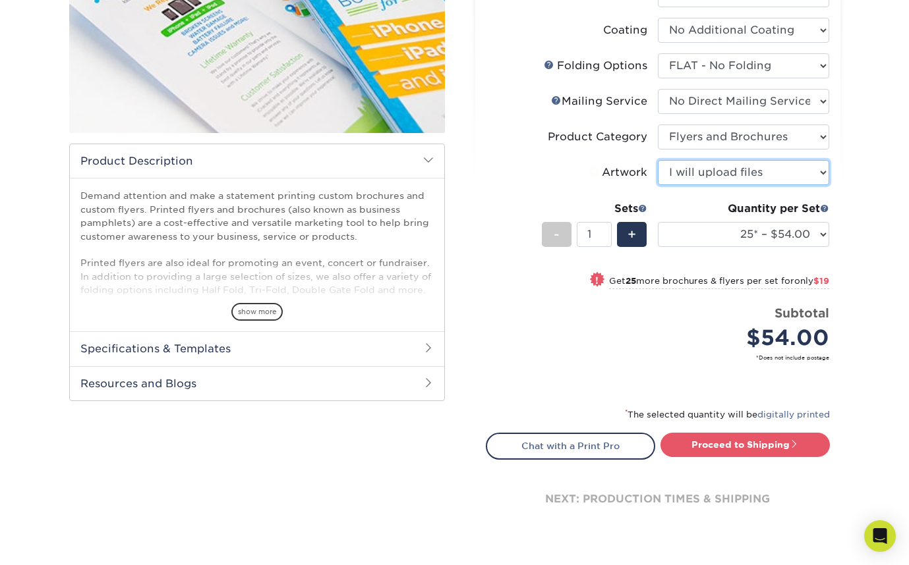
scroll to position [286, 0]
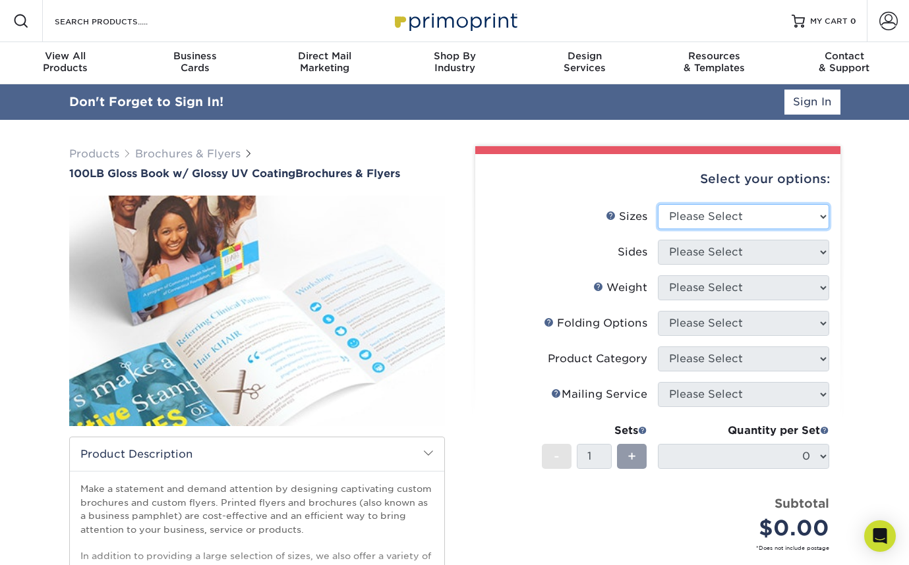
select select "8.50x11.00"
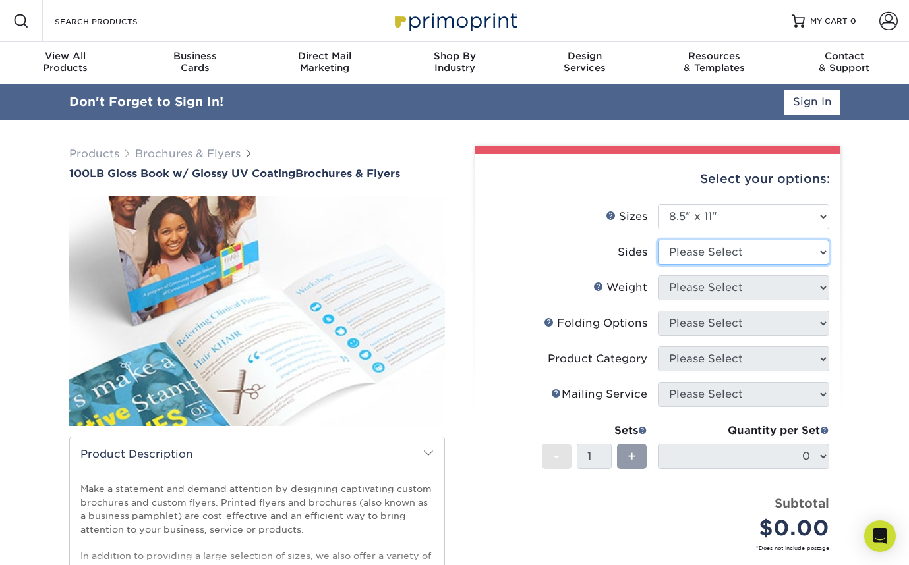
select select "32d3c223-f82c-492b-b915-ba065a00862f"
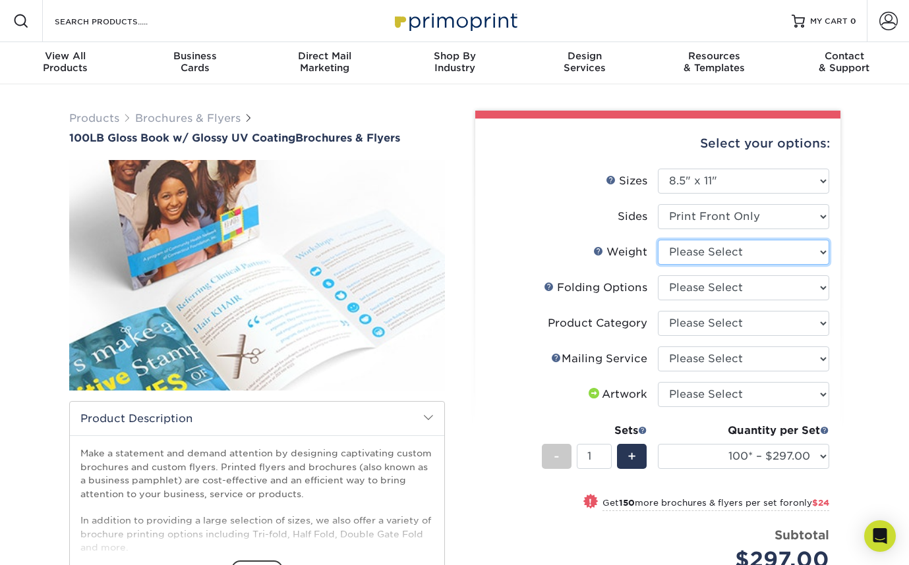
select select "100LB"
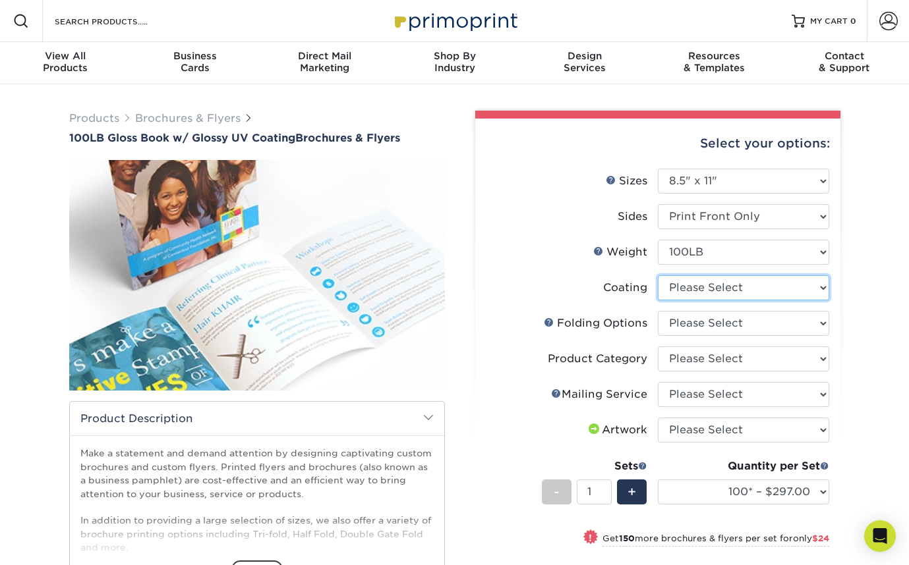
select select "ae367451-b2b8-45df-a344-0f05b6a12993"
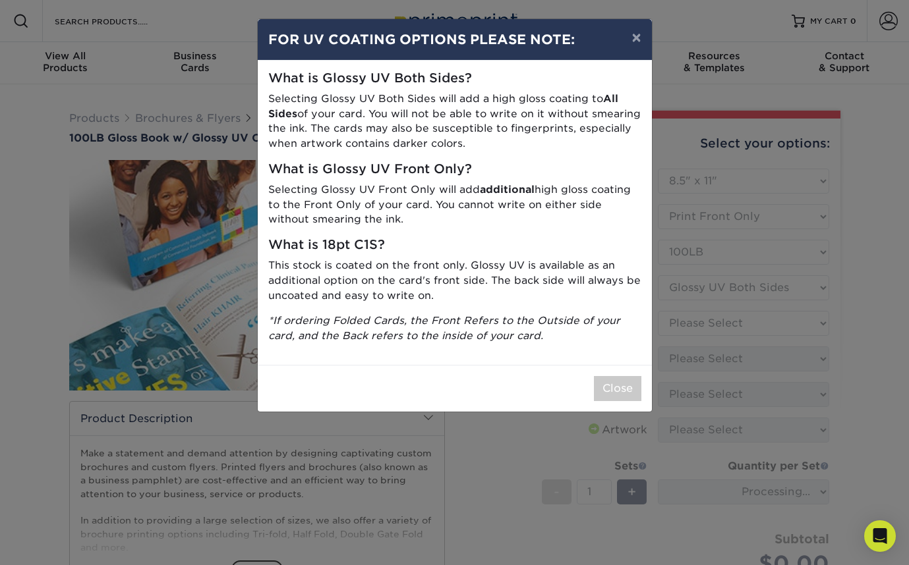
click at [764, 324] on div "× FOR UV COATING OPTIONS PLEASE NOTE: What is Glossy UV Both Sides? Selecting G…" at bounding box center [454, 282] width 909 height 565
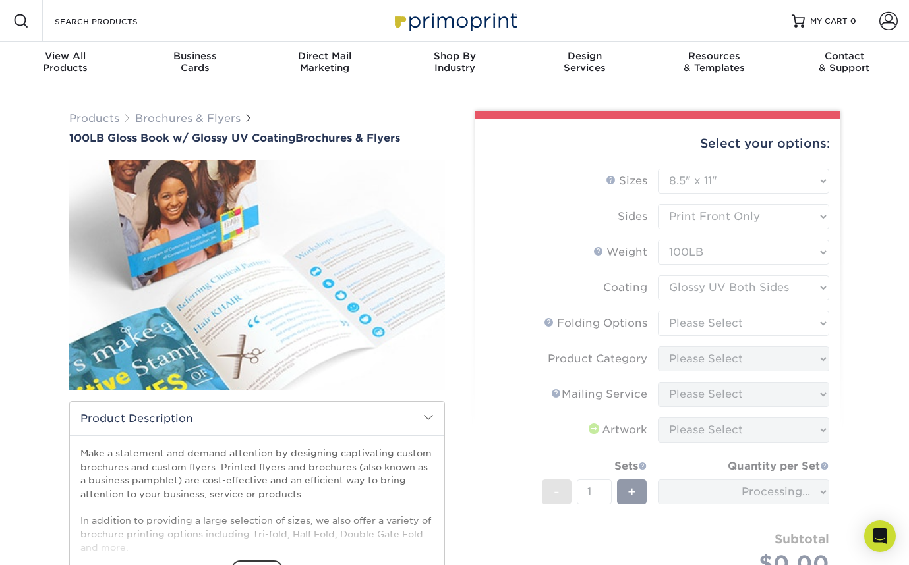
click at [764, 324] on form "Sizes Help Sizes Please Select 3.67" x 8.5" 4" x 6" 4" x 8.5" 4" x 9" 4" x 11" …" at bounding box center [658, 393] width 344 height 449
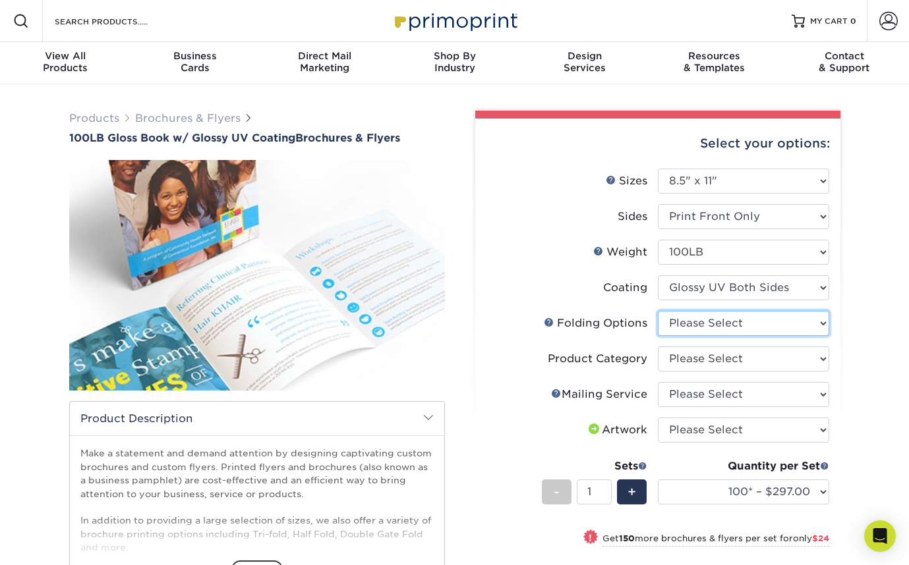
select select "9b1d5825-34d1-4721-9874-ed79abb003d7"
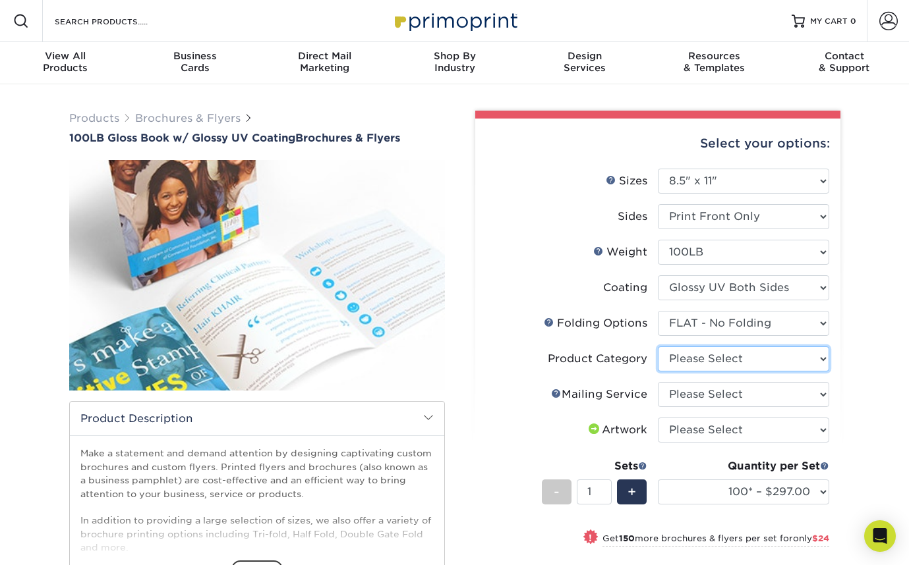
select select "1a668080-6b7c-4174-b399-2c3833b27ef4"
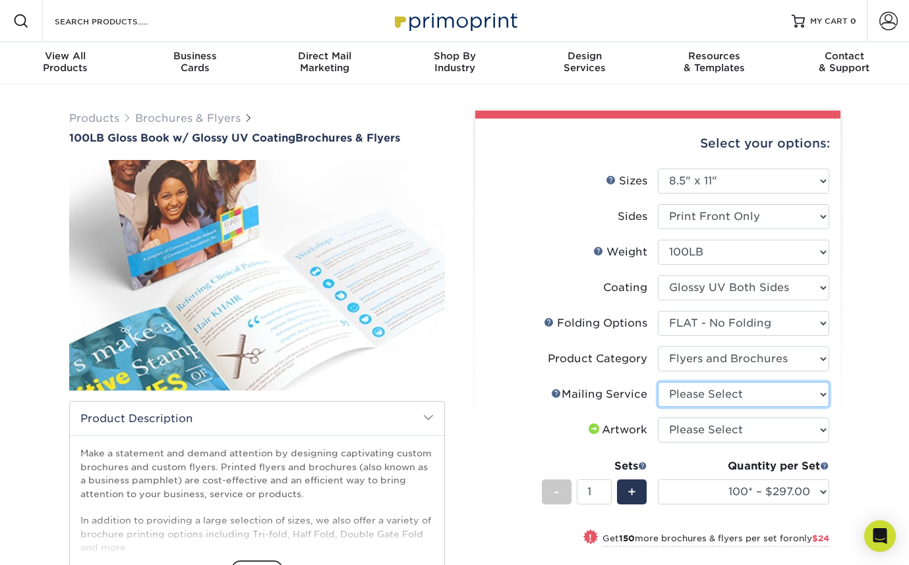
select select "3e5e9bdd-d78a-4c28-a41d-fe1407925ca6"
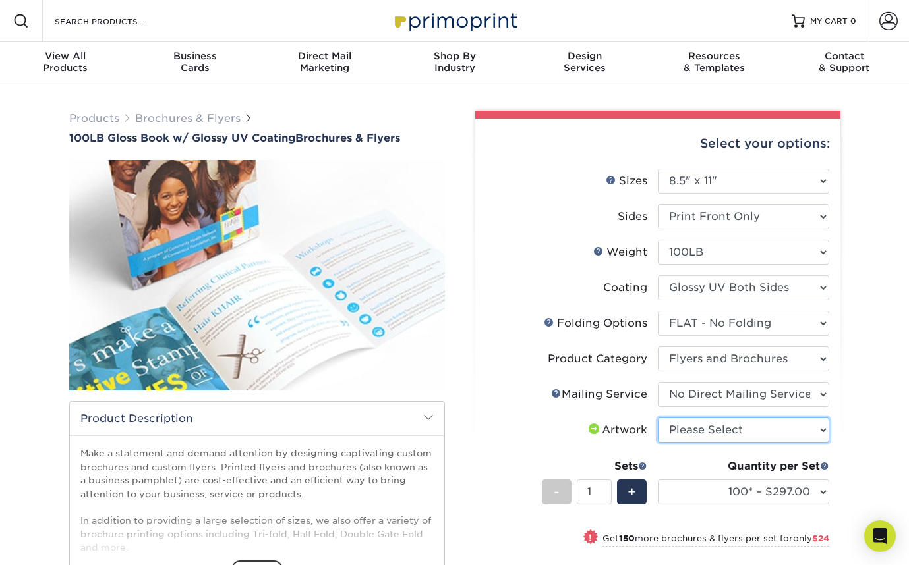
select select "upload"
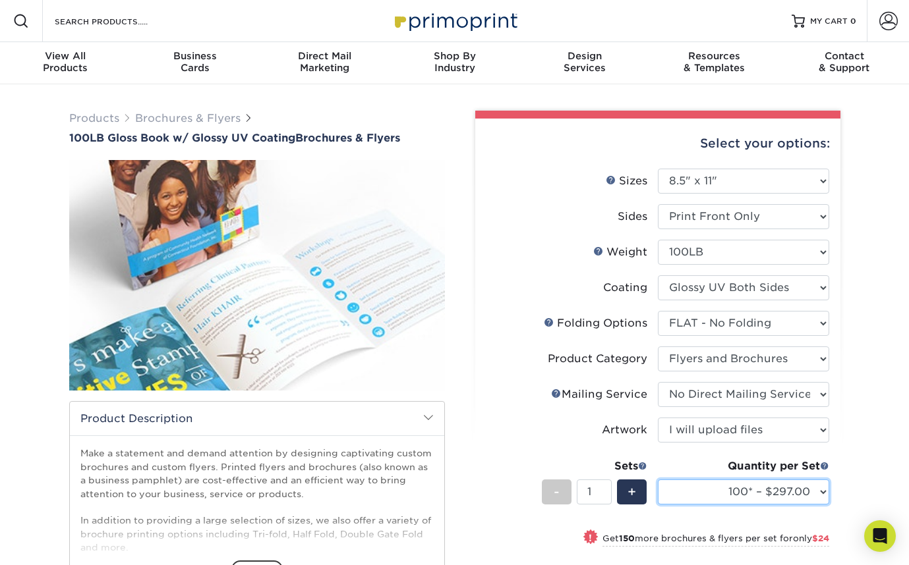
select select "25000 – $3721.00"
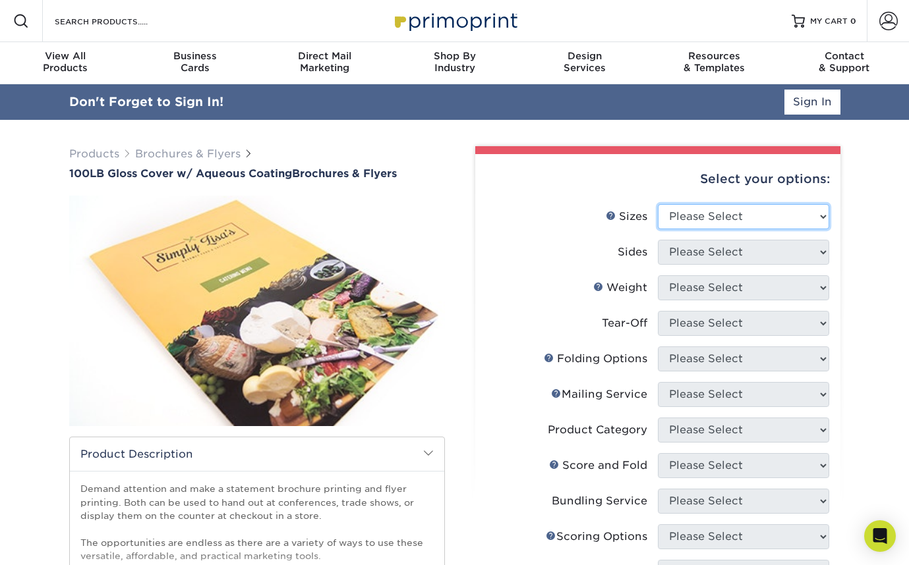
select select "8.50x11.00"
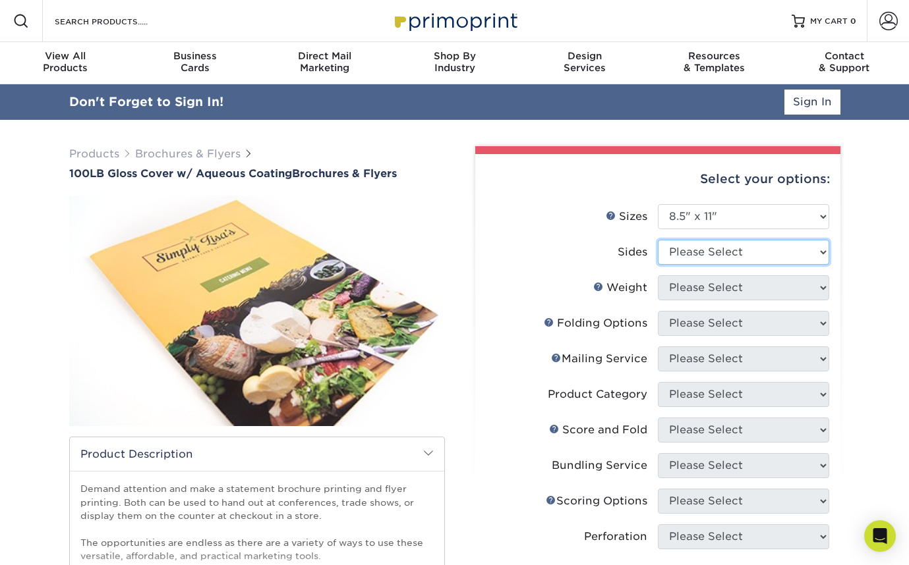
select select "32d3c223-f82c-492b-b915-ba065a00862f"
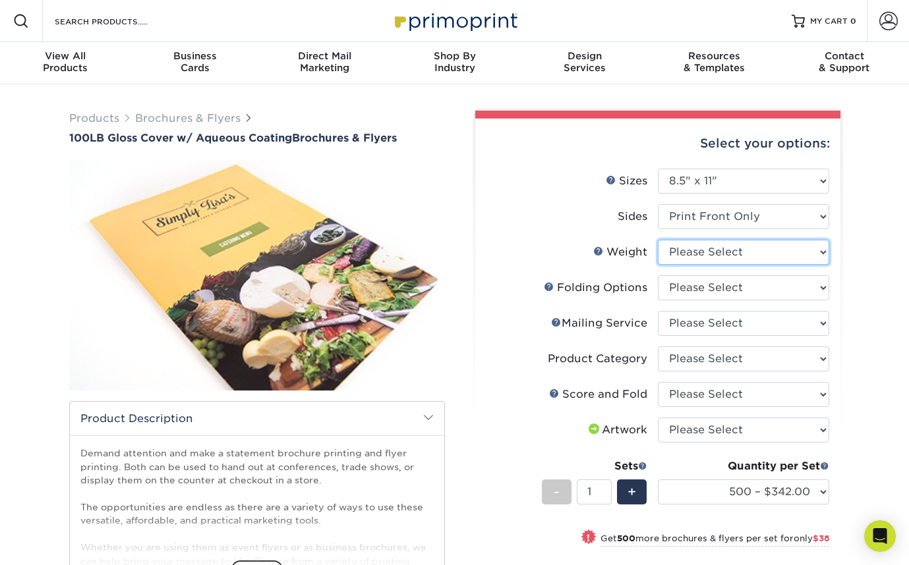
select select "100LB"
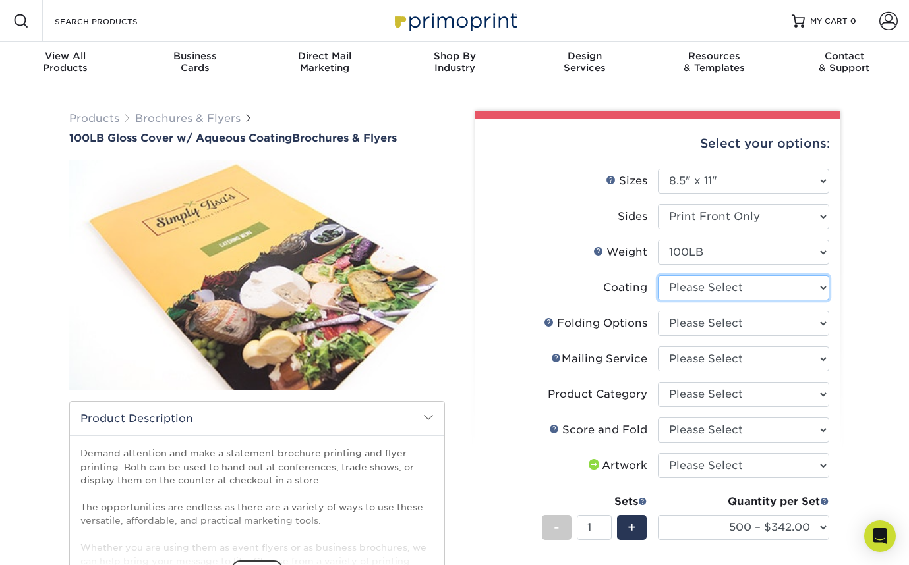
select select "d41dab50-ff65-4f4f-bb17-2afe4d36ae33"
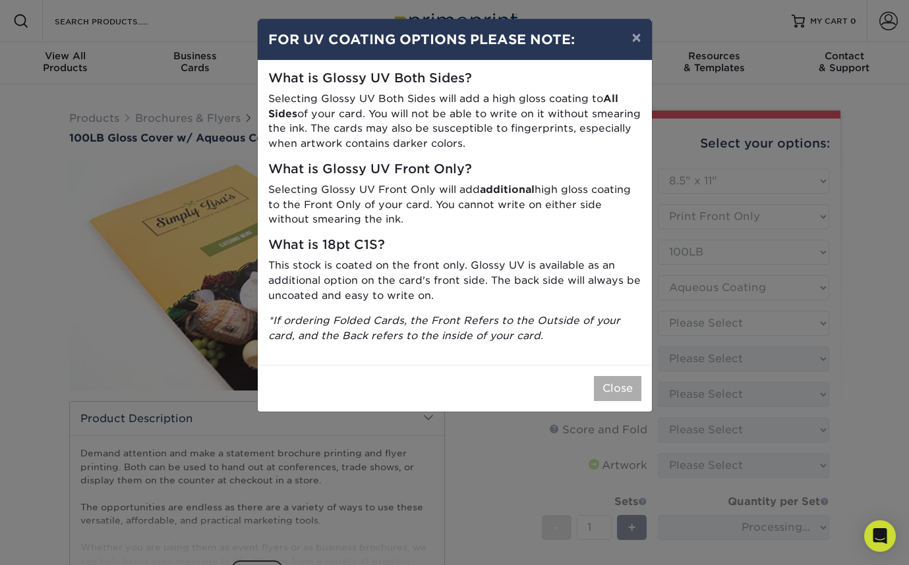
click at [611, 382] on button "Close" at bounding box center [617, 388] width 47 height 25
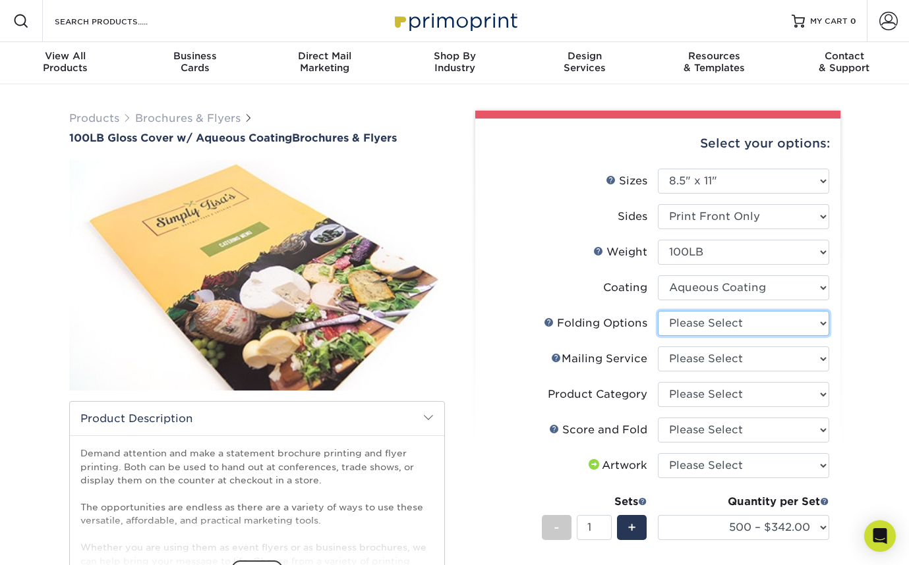
select select "9b1d5825-34d1-4721-9874-ed79abb003d7"
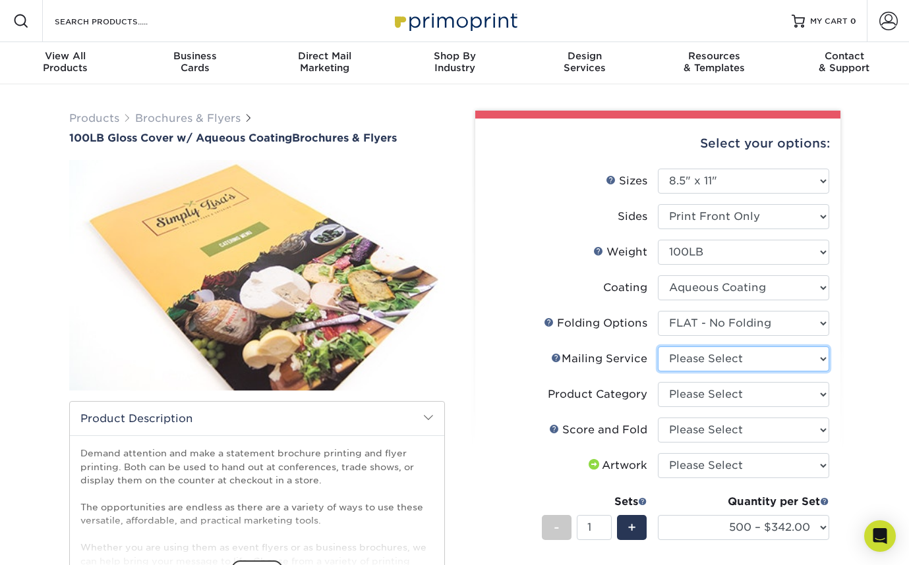
select select "3e5e9bdd-d78a-4c28-a41d-fe1407925ca6"
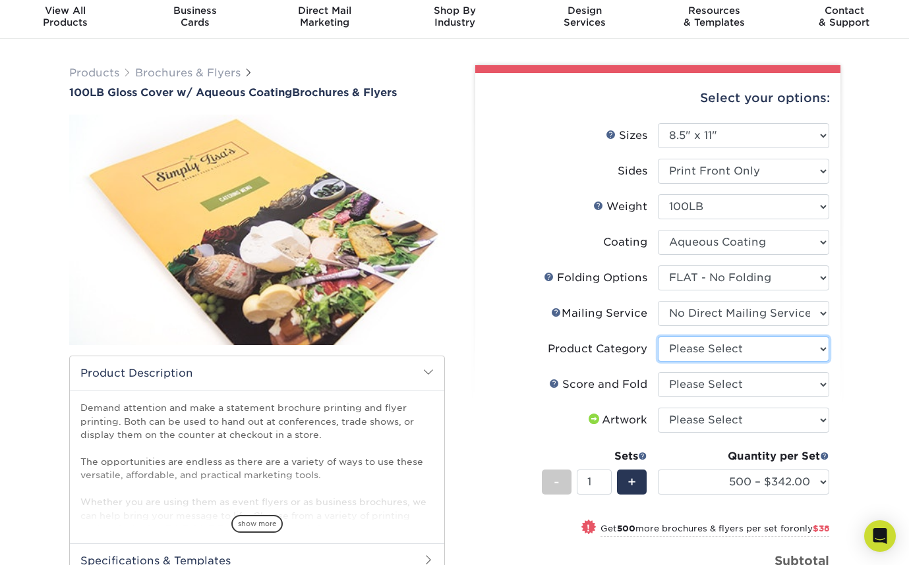
select select "1a668080-6b7c-4174-b399-2c3833b27ef4"
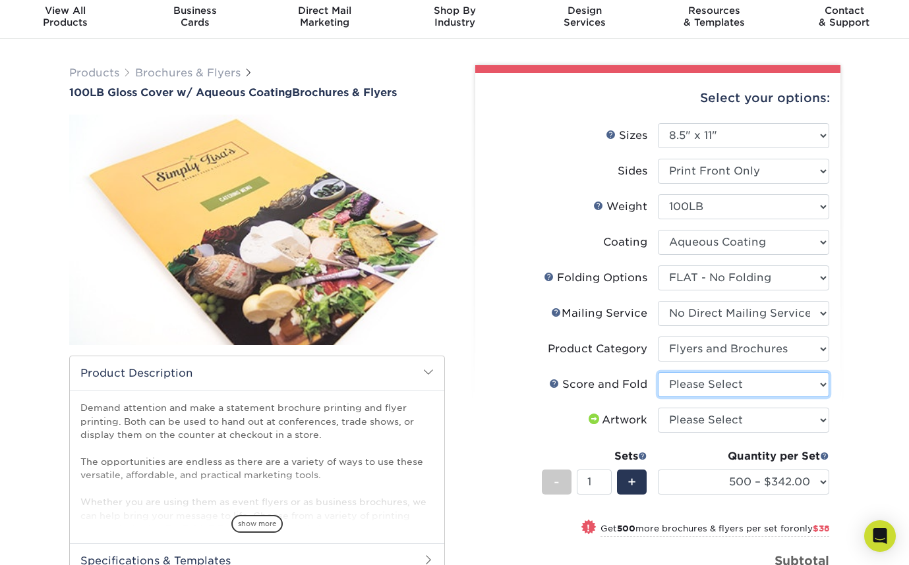
select select "bd0593cf-038a-41f4-bfbc-0b0ebdcc21b2"
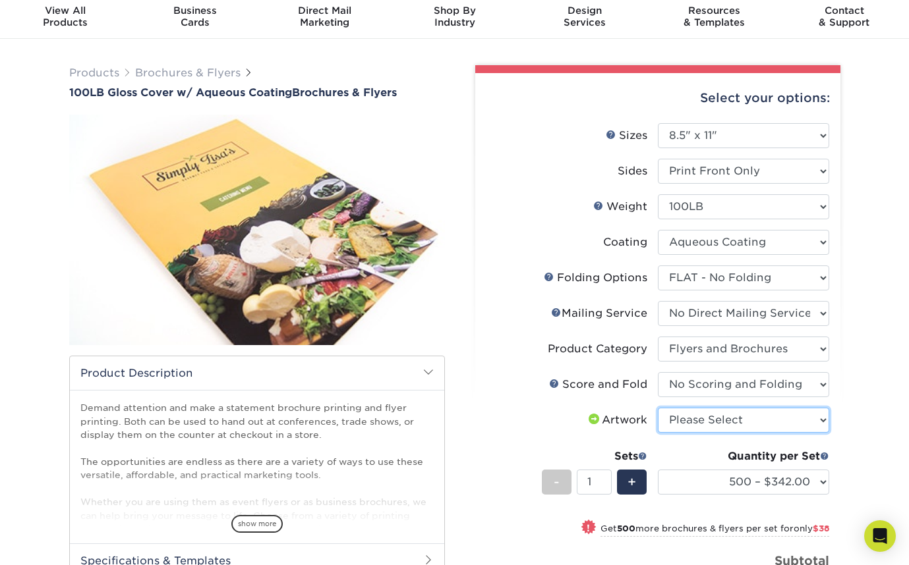
select select "upload"
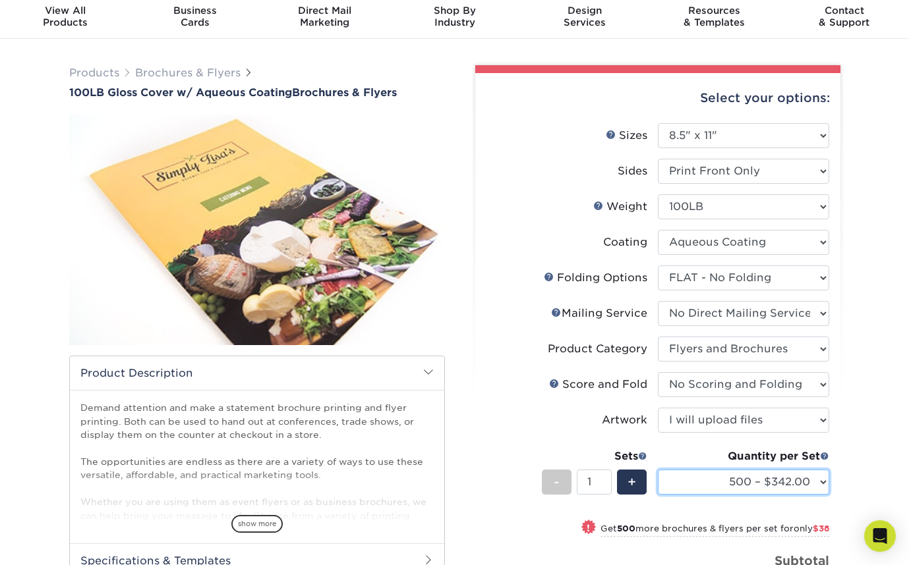
select select "50000 – $7631.00"
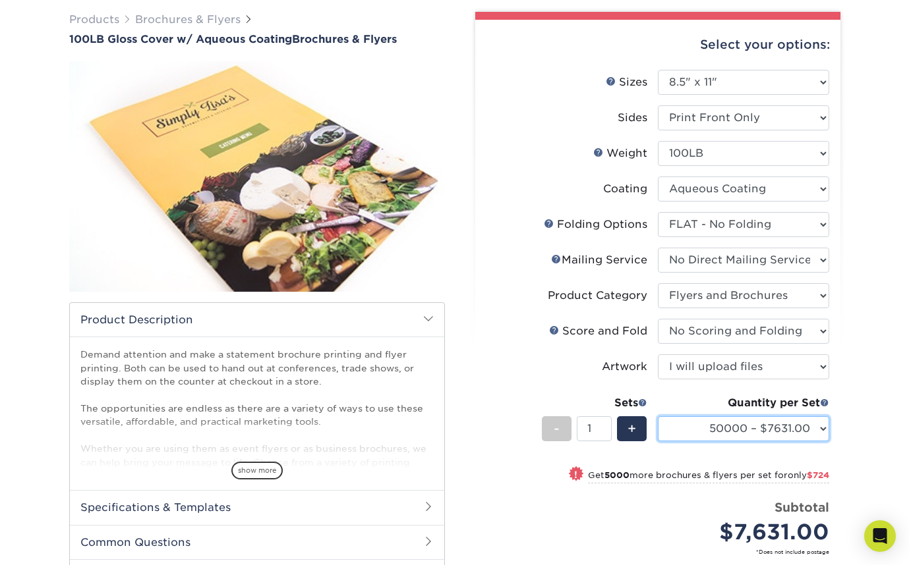
scroll to position [92, 0]
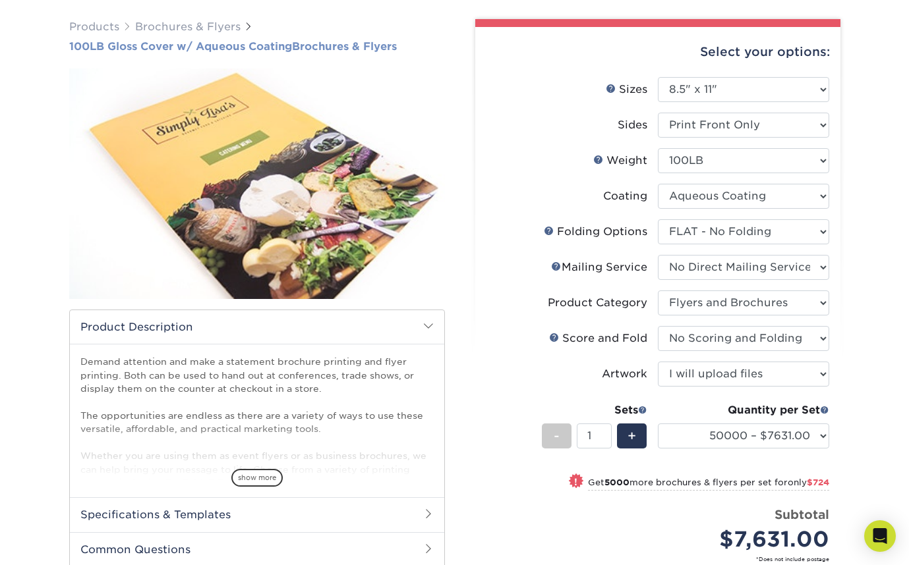
drag, startPoint x: 55, startPoint y: 43, endPoint x: 408, endPoint y: 47, distance: 352.6
click at [408, 47] on div "Products Brochures & Flyers 100LB Gloss Cover w/ Aqueous Coating Brochures & Fl…" at bounding box center [454, 377] width 909 height 769
copy h1 "100LB Gloss Cover w/ Aqueous Coating Brochures & Flyers"
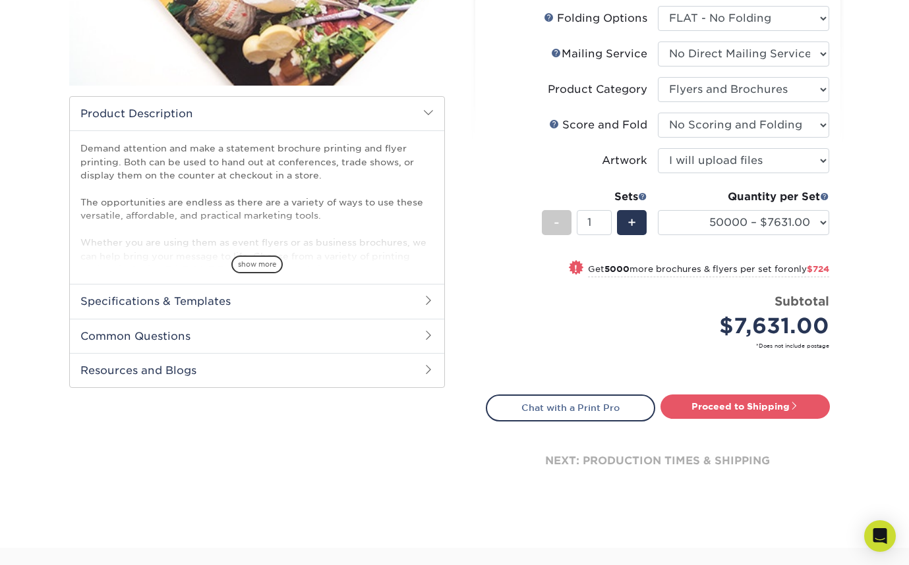
scroll to position [337, 0]
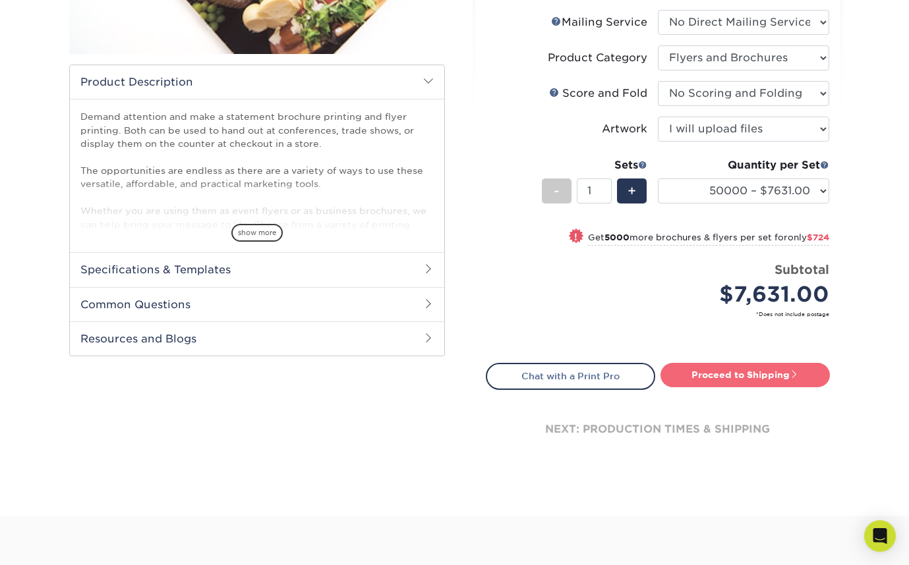
click at [733, 370] on link "Proceed to Shipping" at bounding box center [744, 375] width 169 height 24
type input "Set 1"
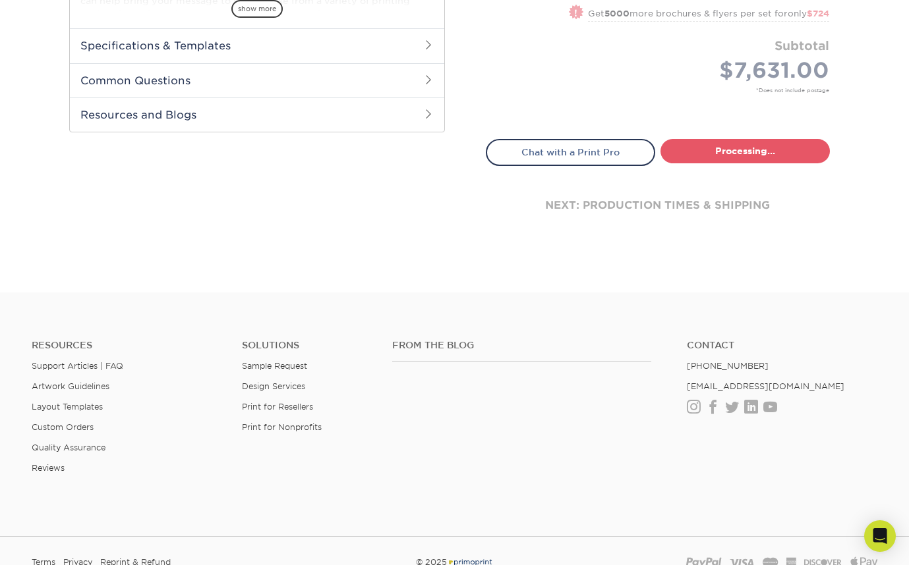
select select "f93a6fec-d799-4194-9940-62fc13f1d093"
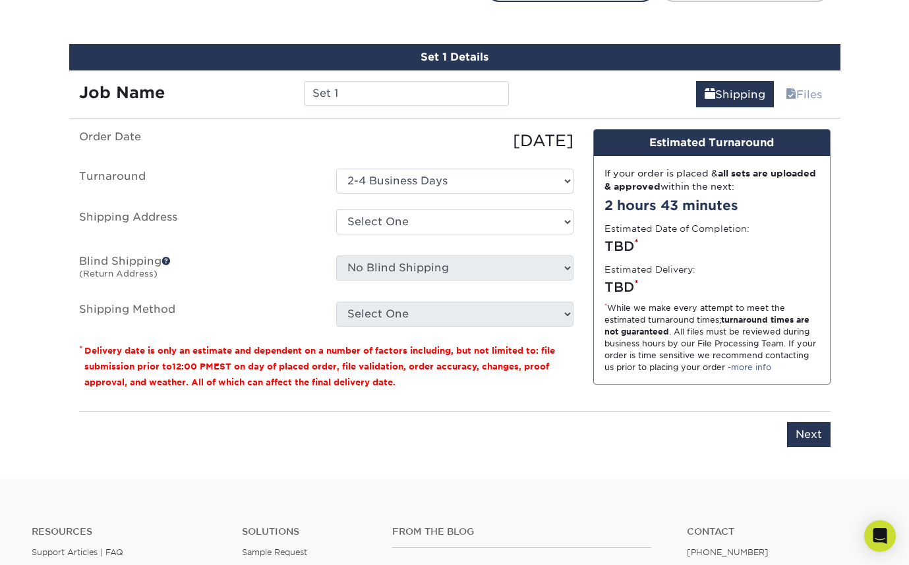
scroll to position [735, 0]
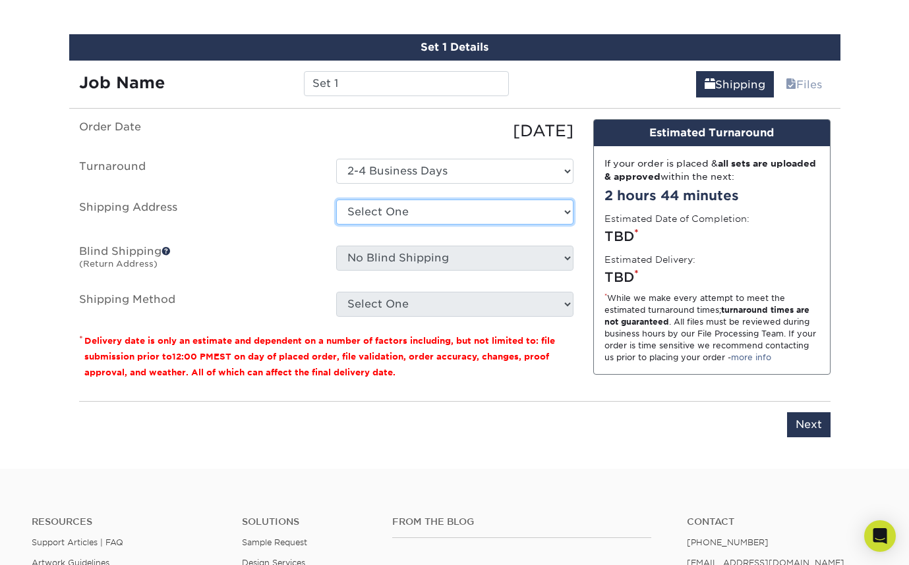
select select "285062"
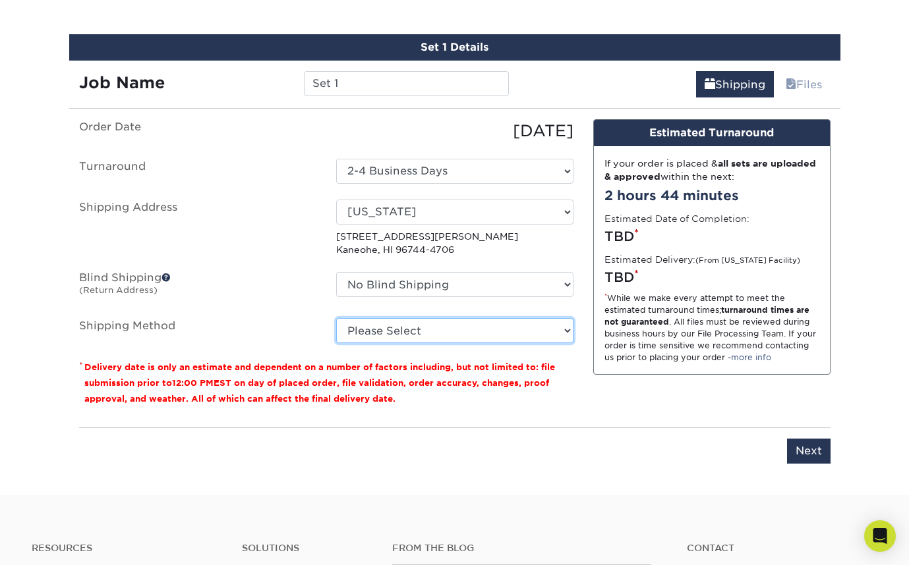
select select "03"
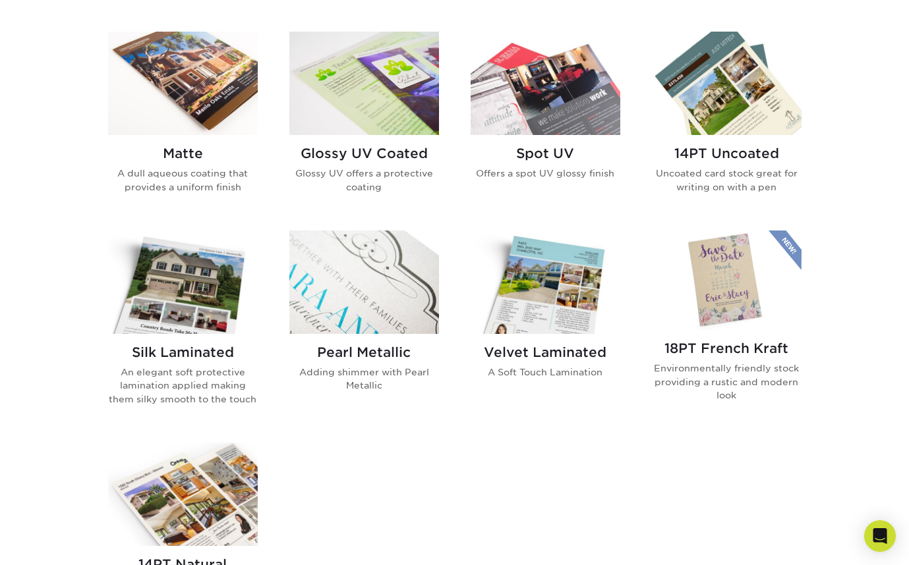
scroll to position [635, 0]
click at [200, 91] on img at bounding box center [183, 83] width 150 height 103
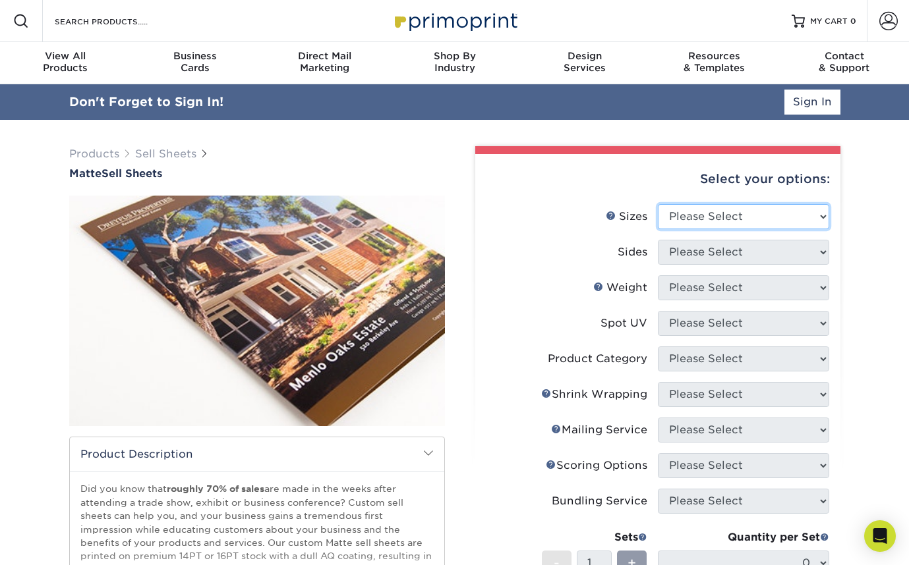
select select "8.50x11.00"
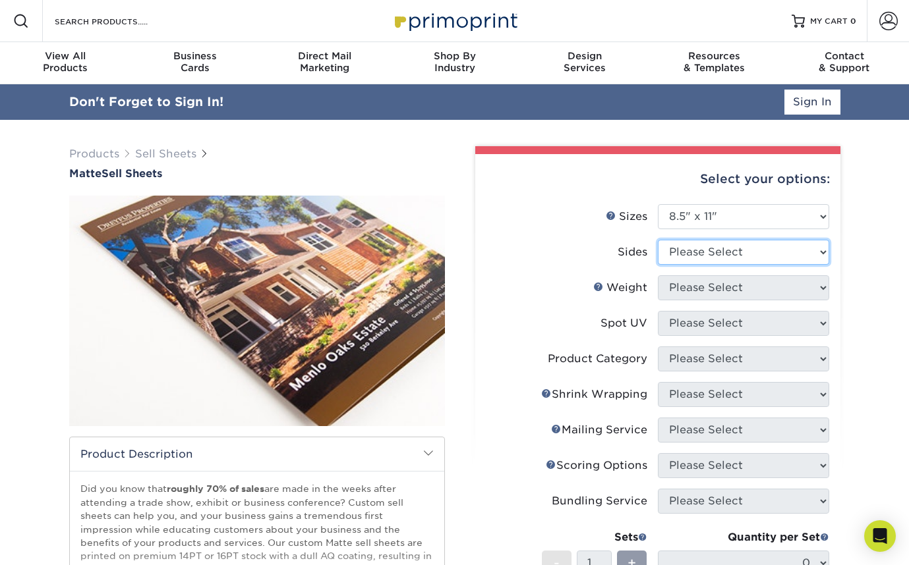
select select "32d3c223-f82c-492b-b915-ba065a00862f"
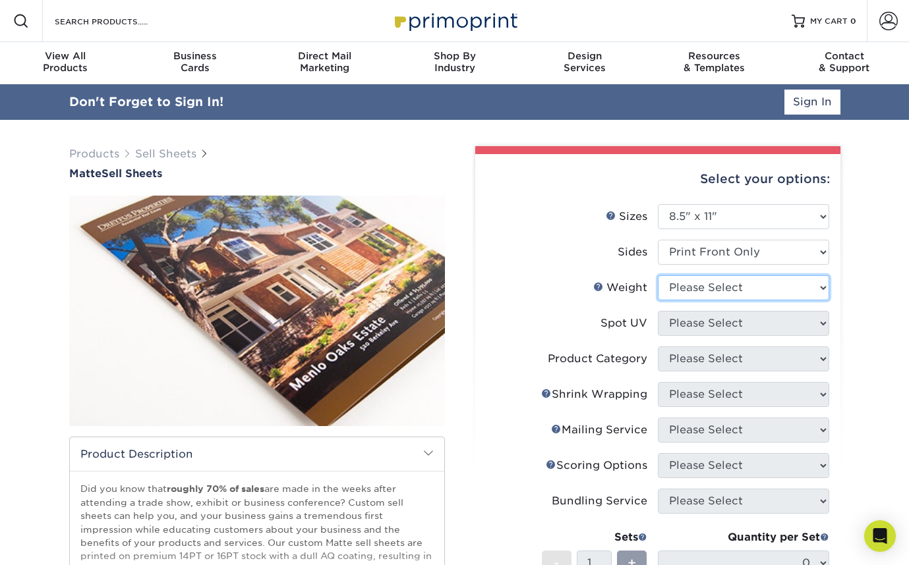
select select "14PT"
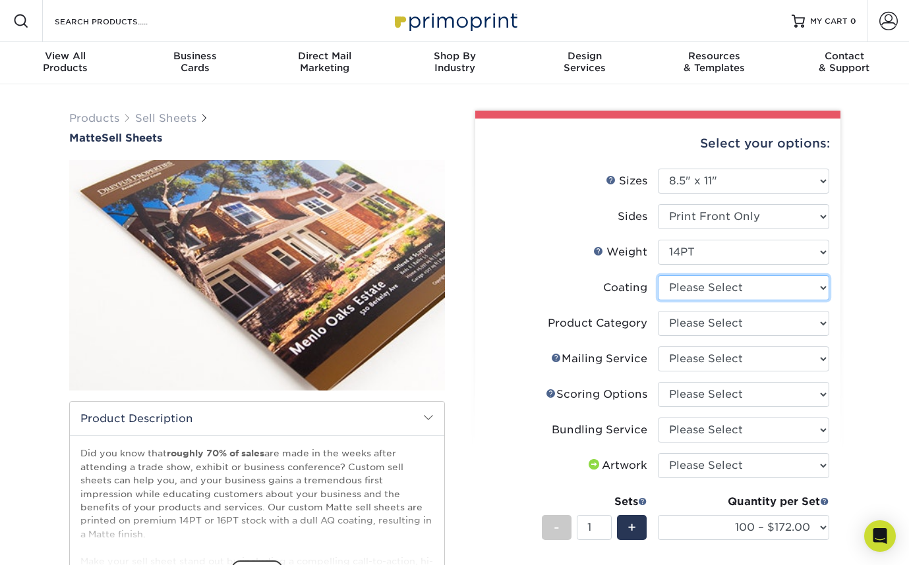
select select "121bb7b5-3b4d-429f-bd8d-bbf80e953313"
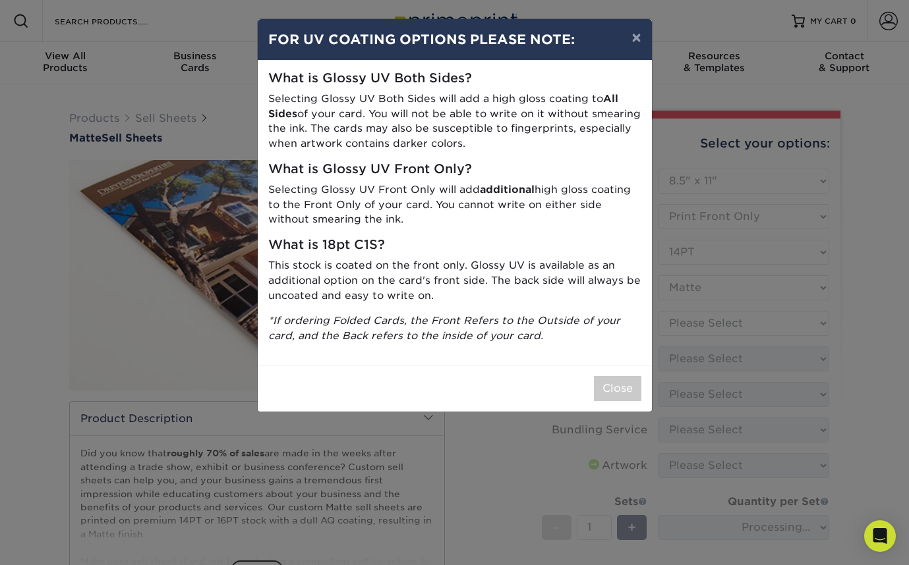
click at [728, 322] on div "× FOR UV COATING OPTIONS PLEASE NOTE: What is Glossy UV Both Sides? Selecting G…" at bounding box center [454, 282] width 909 height 565
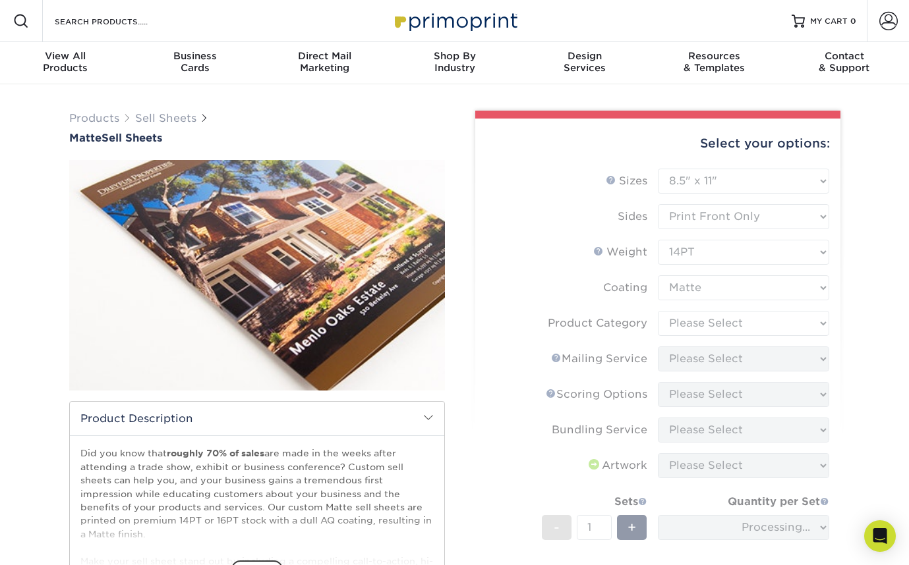
click at [728, 322] on form "Sizes Help Sizes Please Select 6" x 18" 7" x 12" 8" x 10" 8.5" x 11" 8.5" x 14"…" at bounding box center [658, 411] width 344 height 484
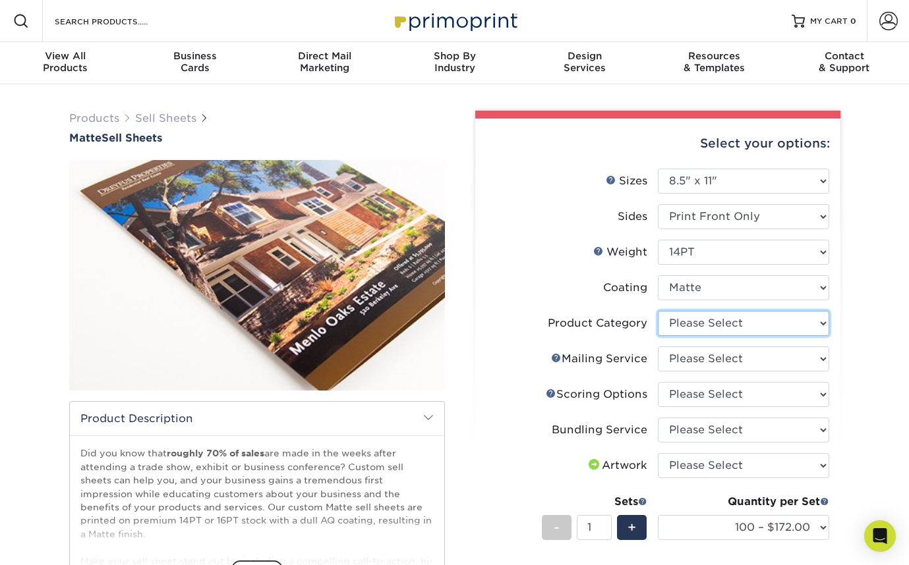
select select "eddd4a87-9082-47bb-843b-3bca55f6c842"
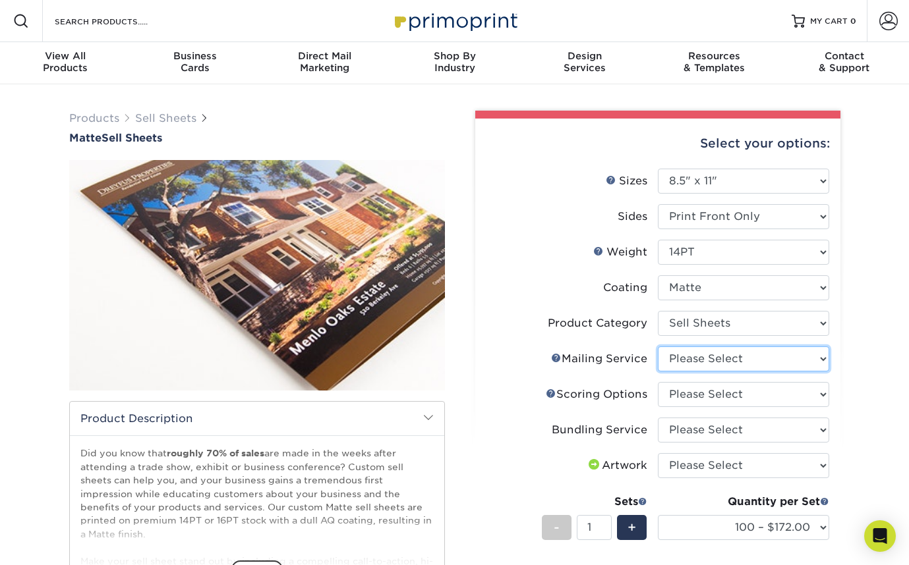
select select "3e5e9bdd-d78a-4c28-a41d-fe1407925ca6"
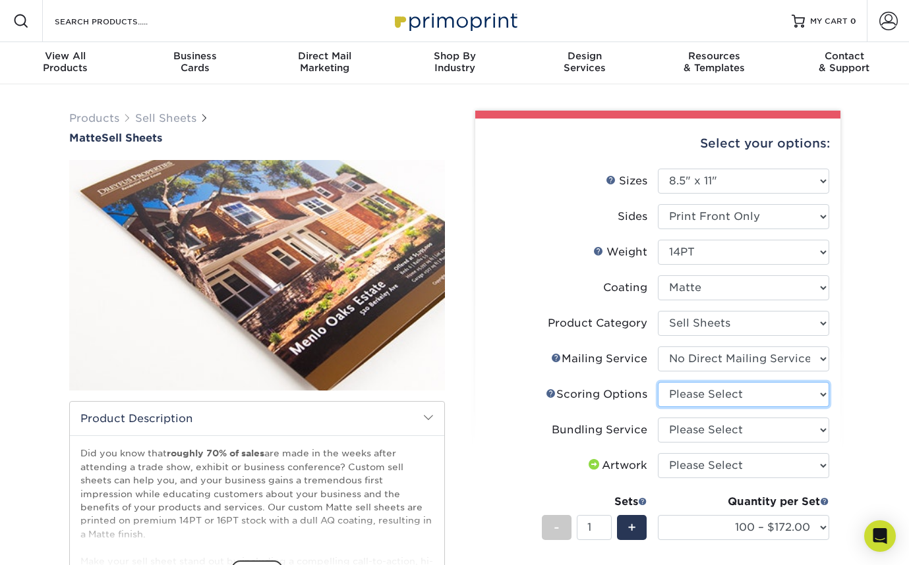
select select "16ebe401-5398-422d-8cb0-f3adbb82deb5"
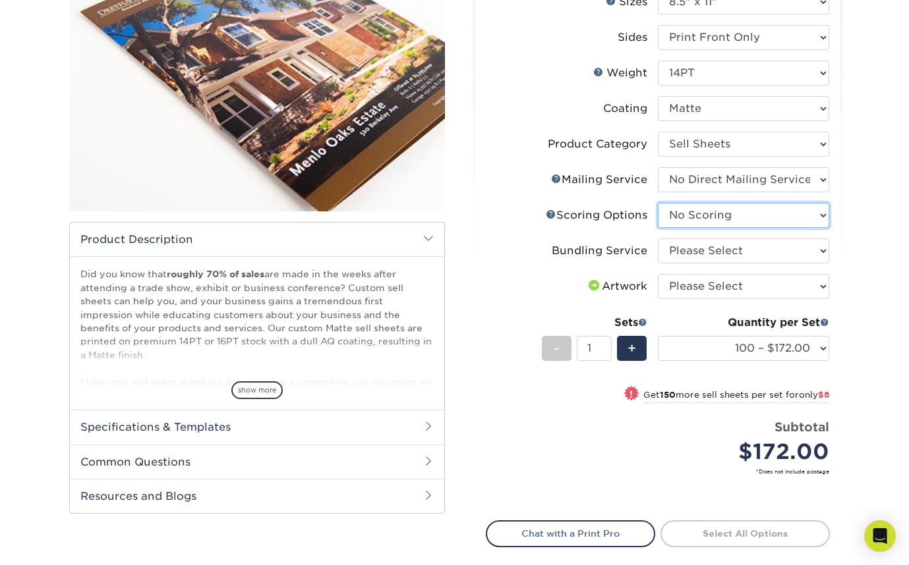
scroll to position [210, 0]
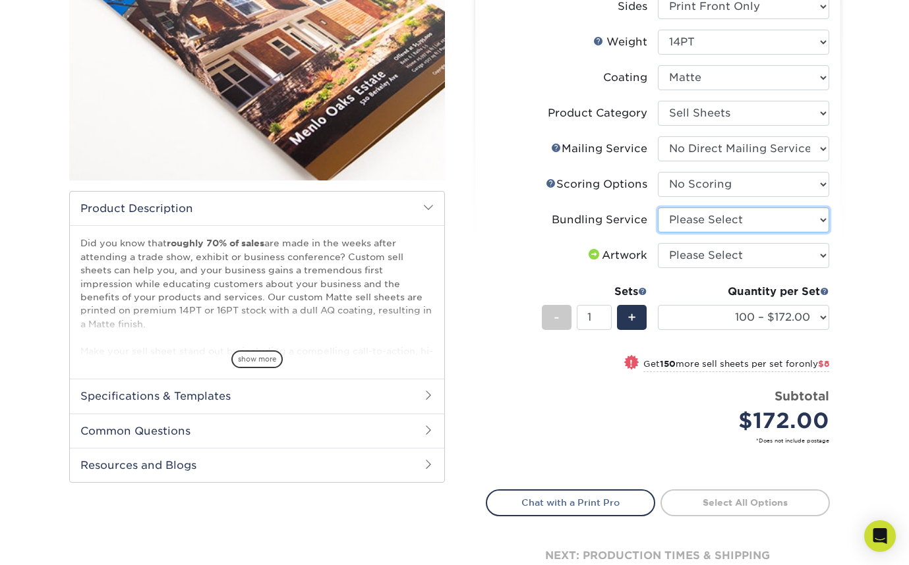
select select "58689abb-25c0-461c-a4c3-a80b627d6649"
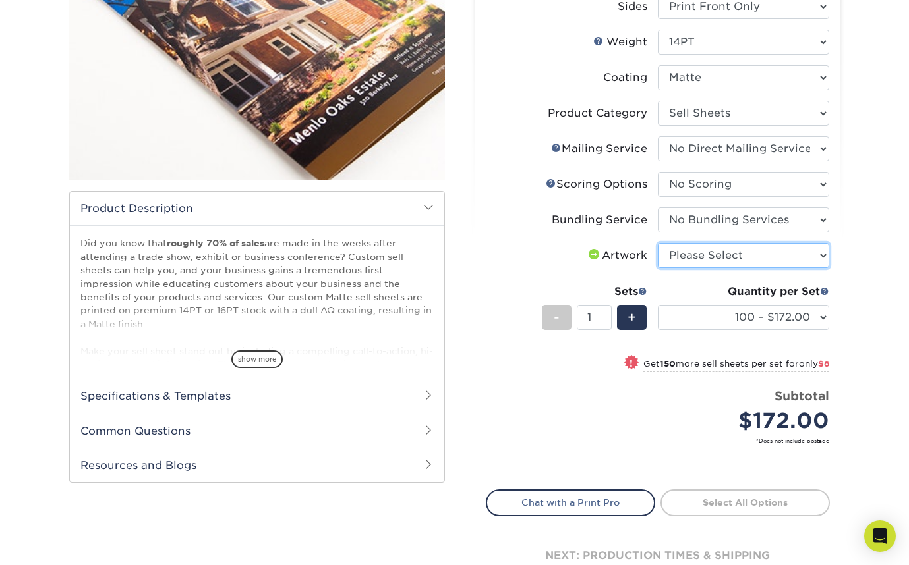
select select "upload"
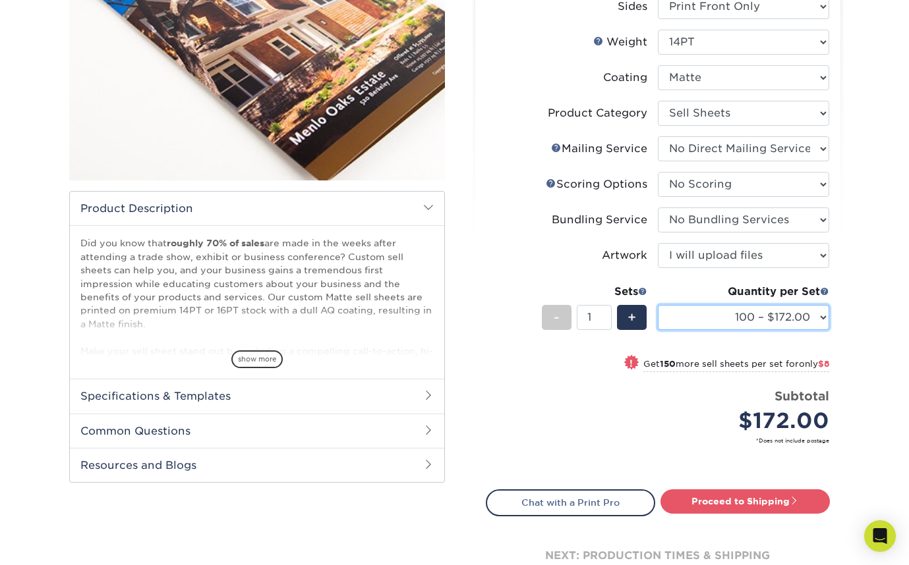
select select "50000 – $8549.00"
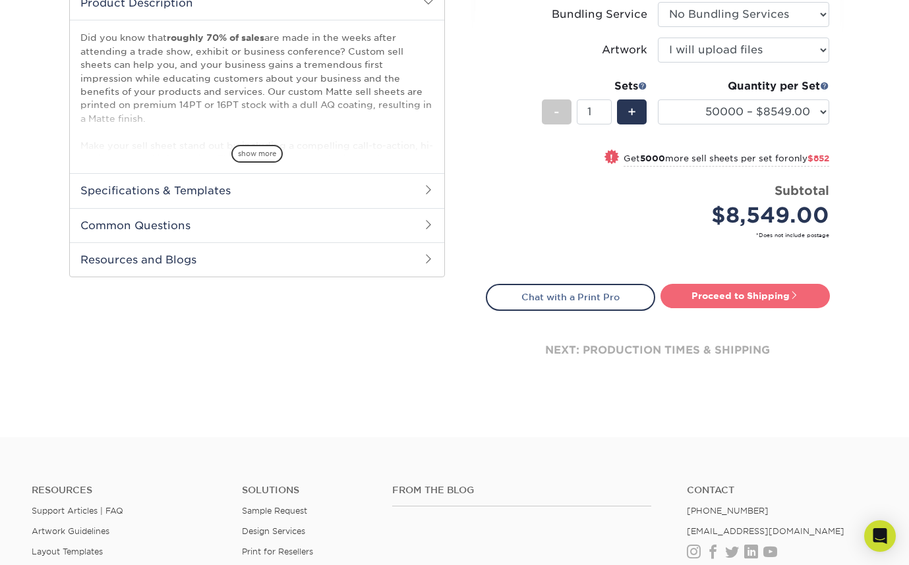
click at [742, 297] on link "Proceed to Shipping" at bounding box center [744, 296] width 169 height 24
type input "Set 1"
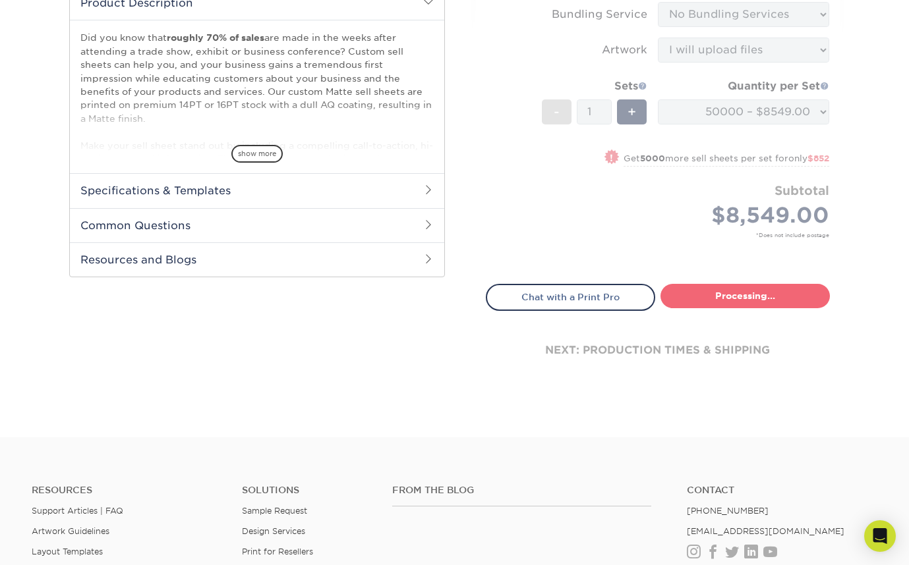
select select "2cbfe934-5ce4-416c-8d2a-2e68615dca2e"
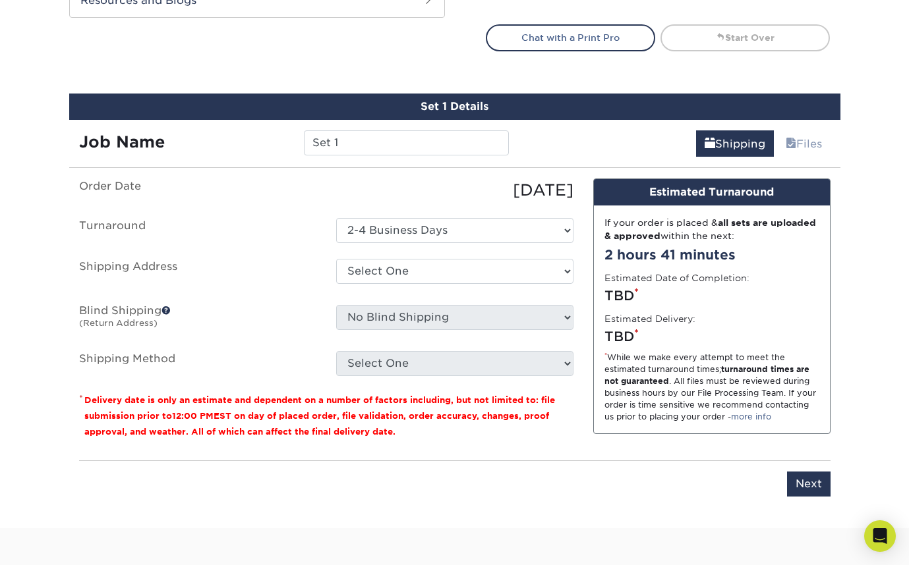
scroll to position [735, 0]
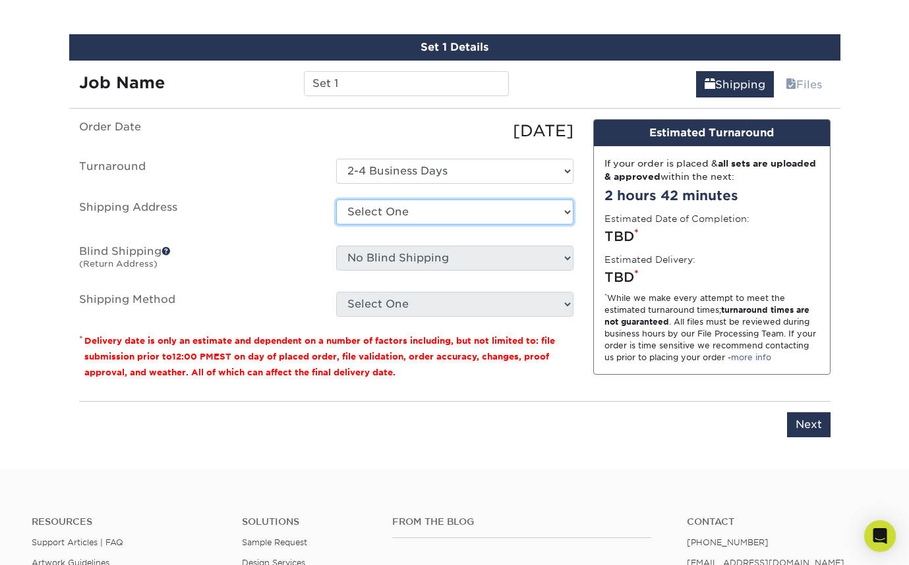
select select "285062"
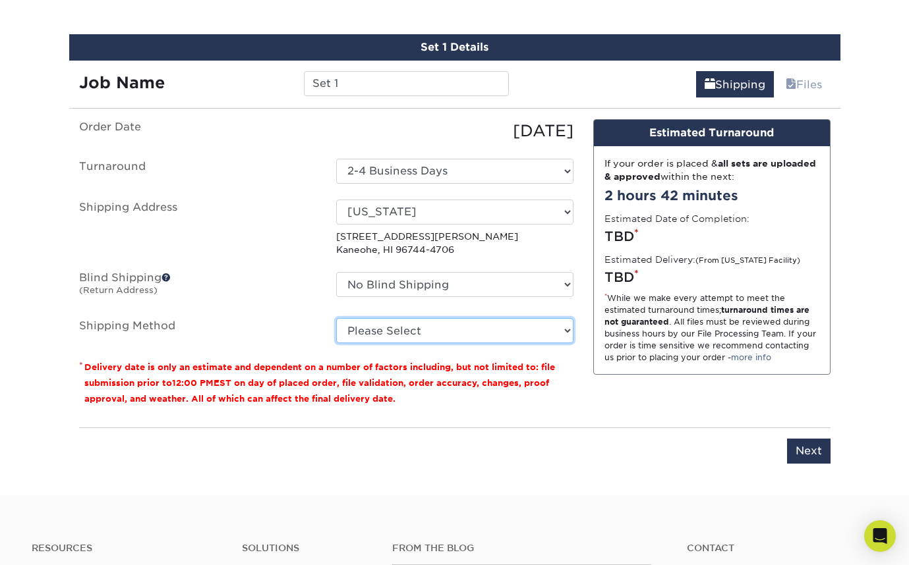
select select "03"
